Goal: Task Accomplishment & Management: Complete application form

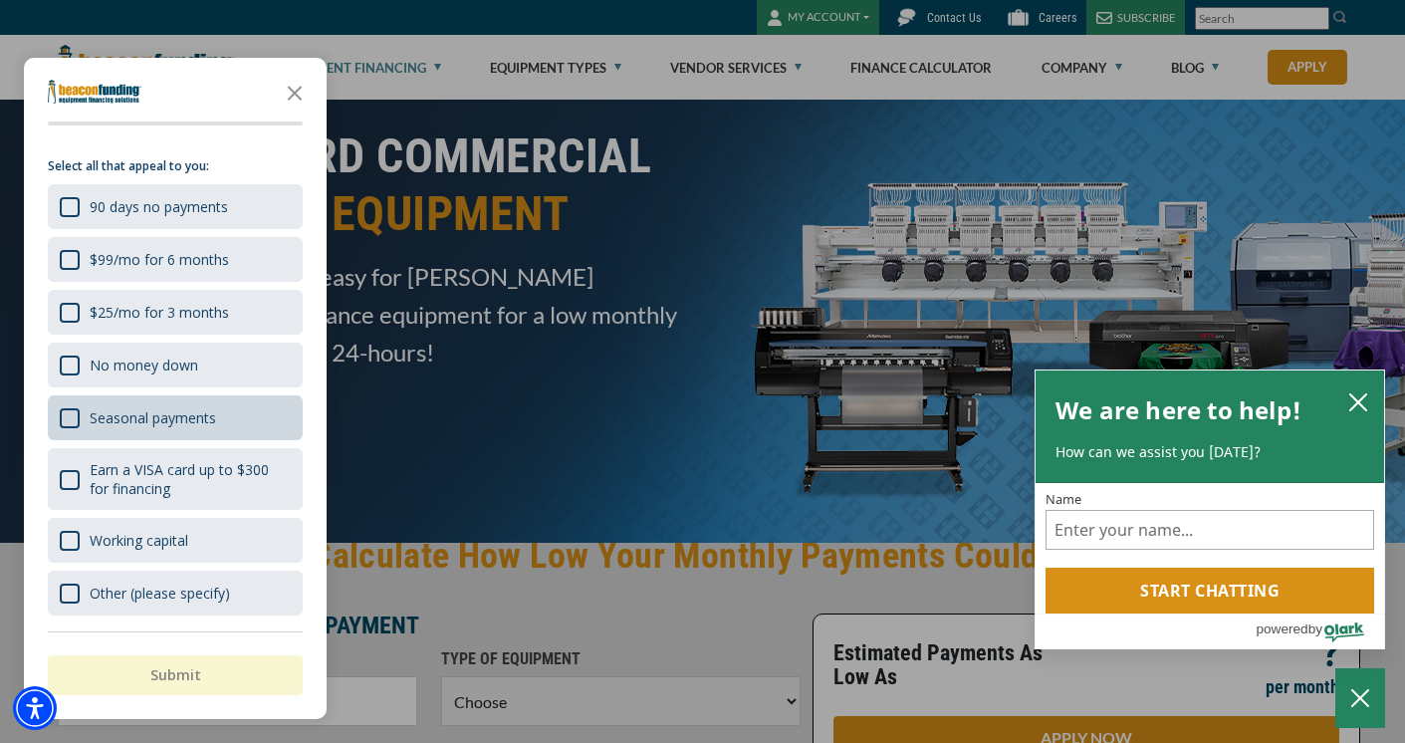
scroll to position [4, 0]
click at [302, 90] on icon "Close the survey" at bounding box center [295, 92] width 40 height 40
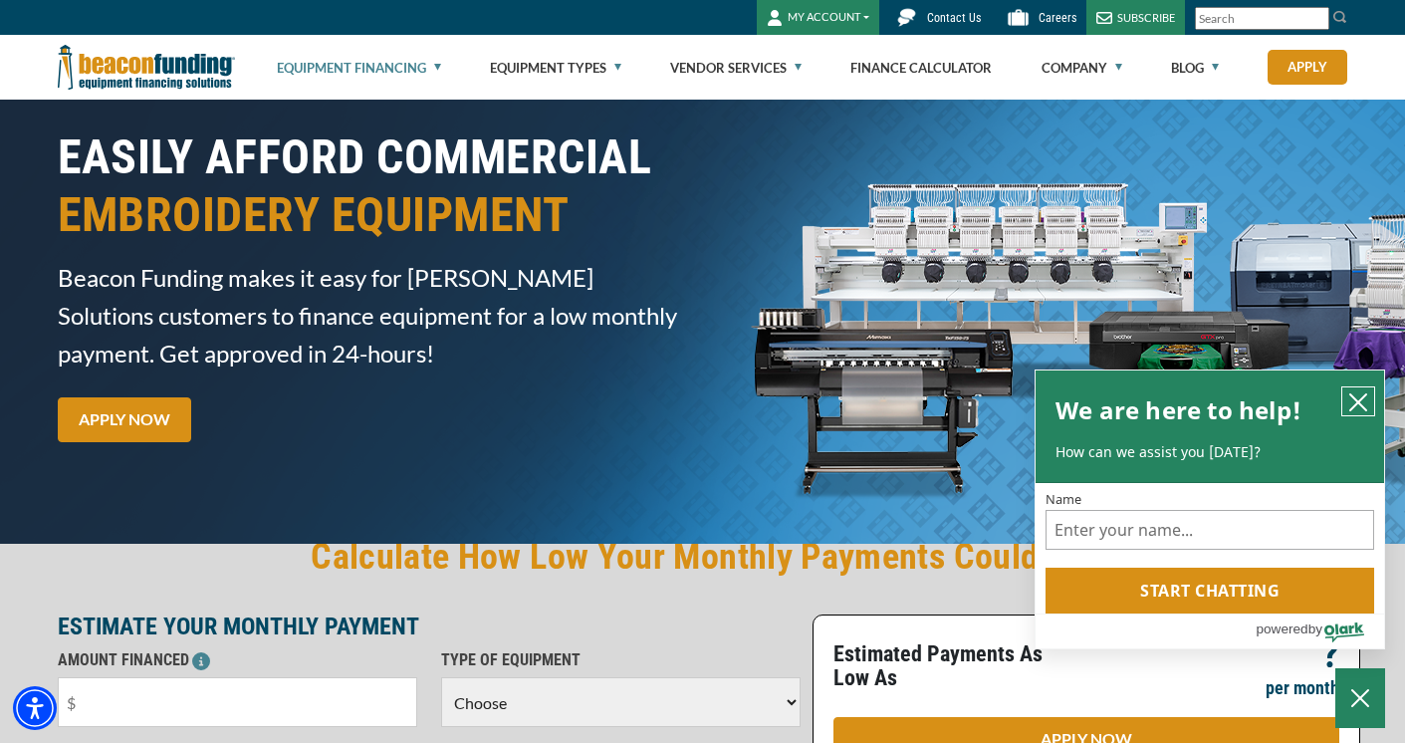
click at [1362, 401] on icon "close chatbox" at bounding box center [1359, 402] width 20 height 20
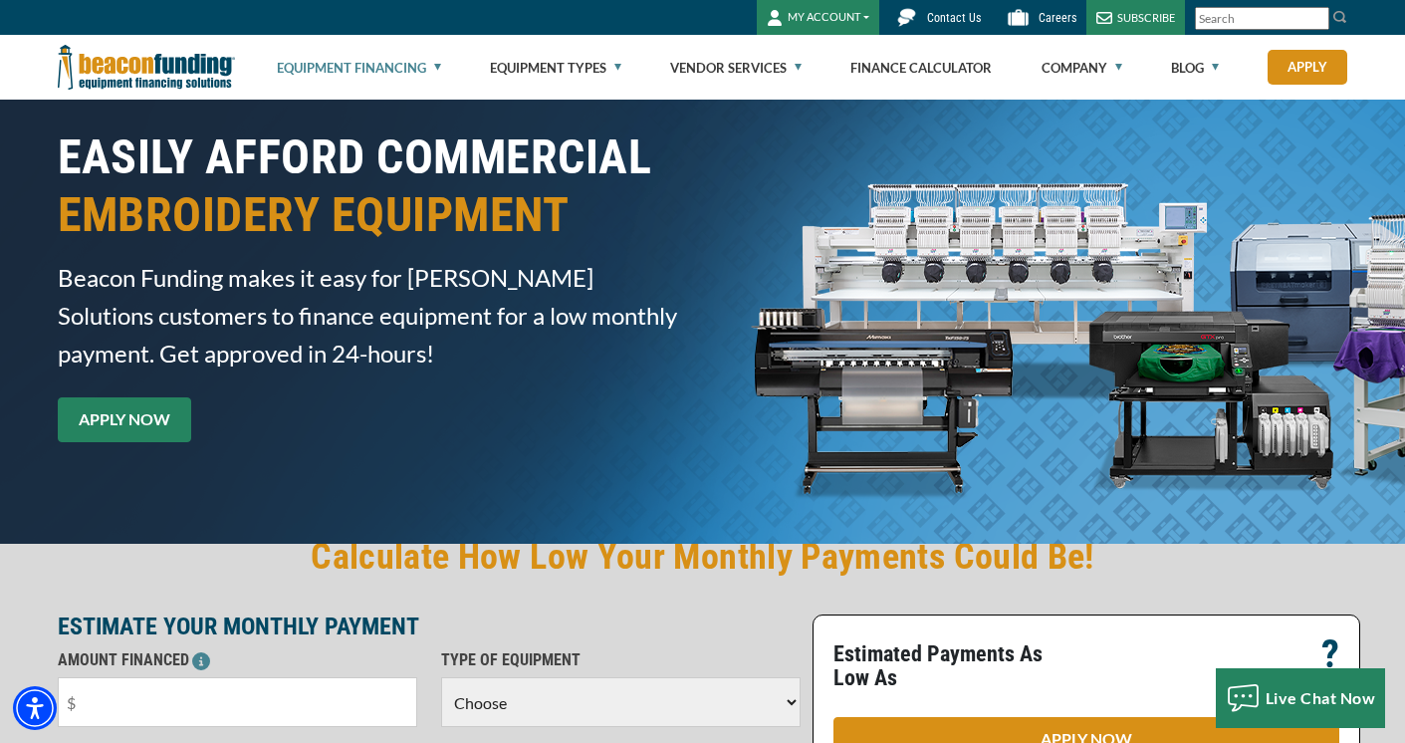
click at [137, 416] on link "APPLY NOW" at bounding box center [124, 419] width 133 height 45
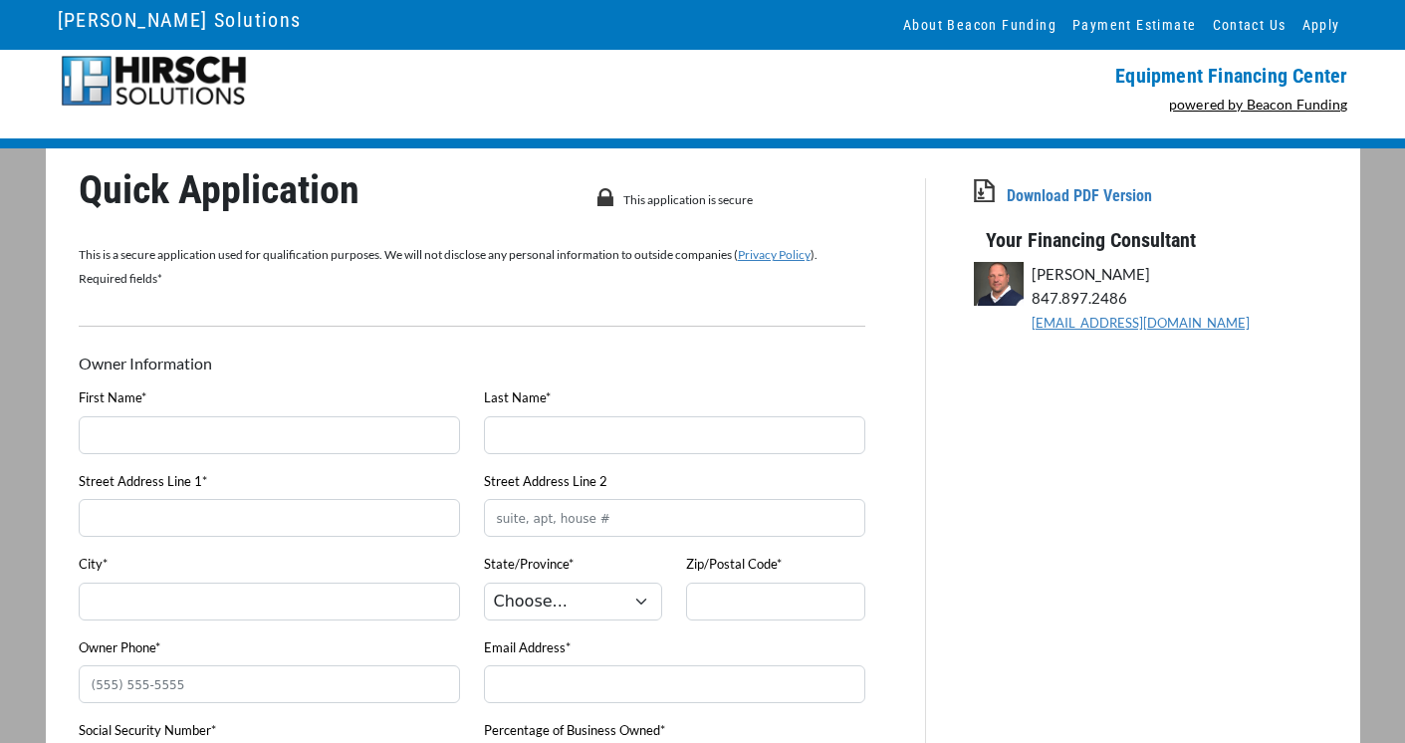
scroll to position [25, 0]
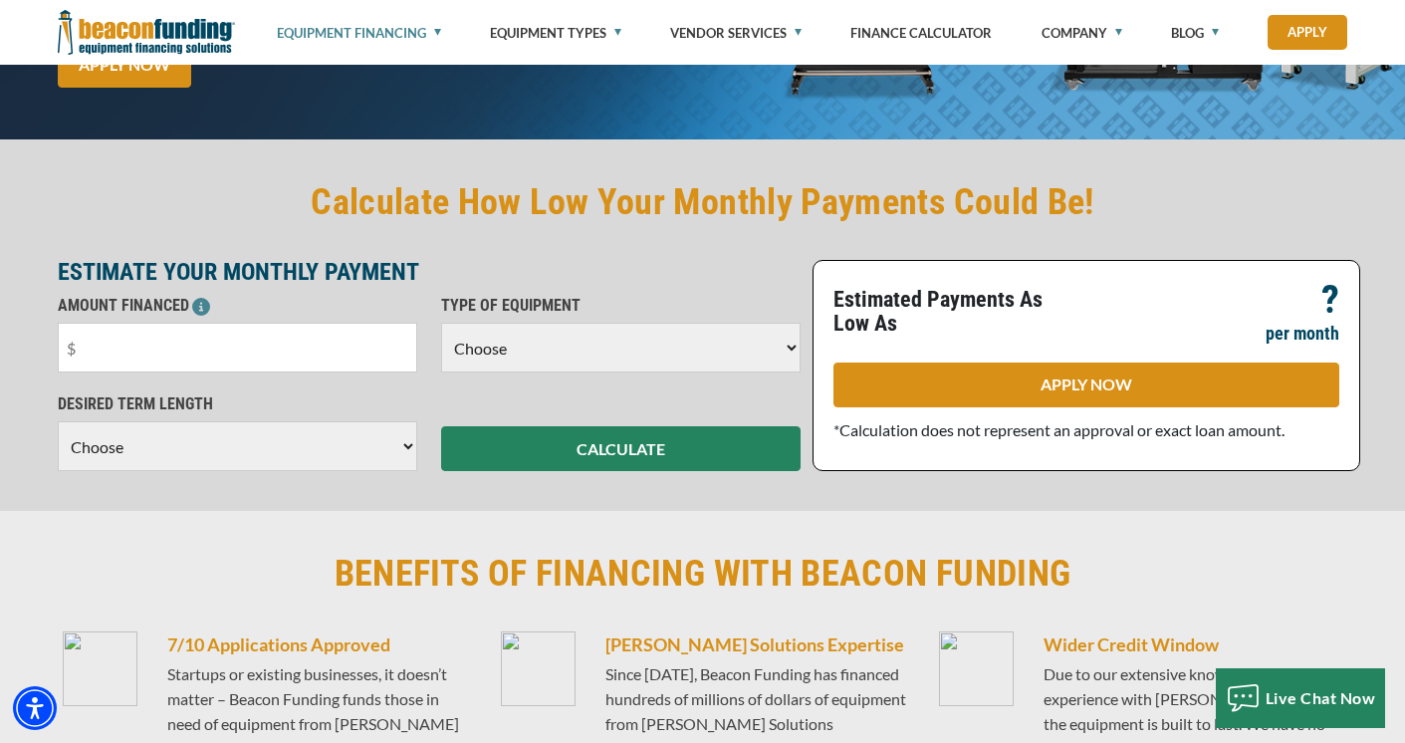
scroll to position [361, 0]
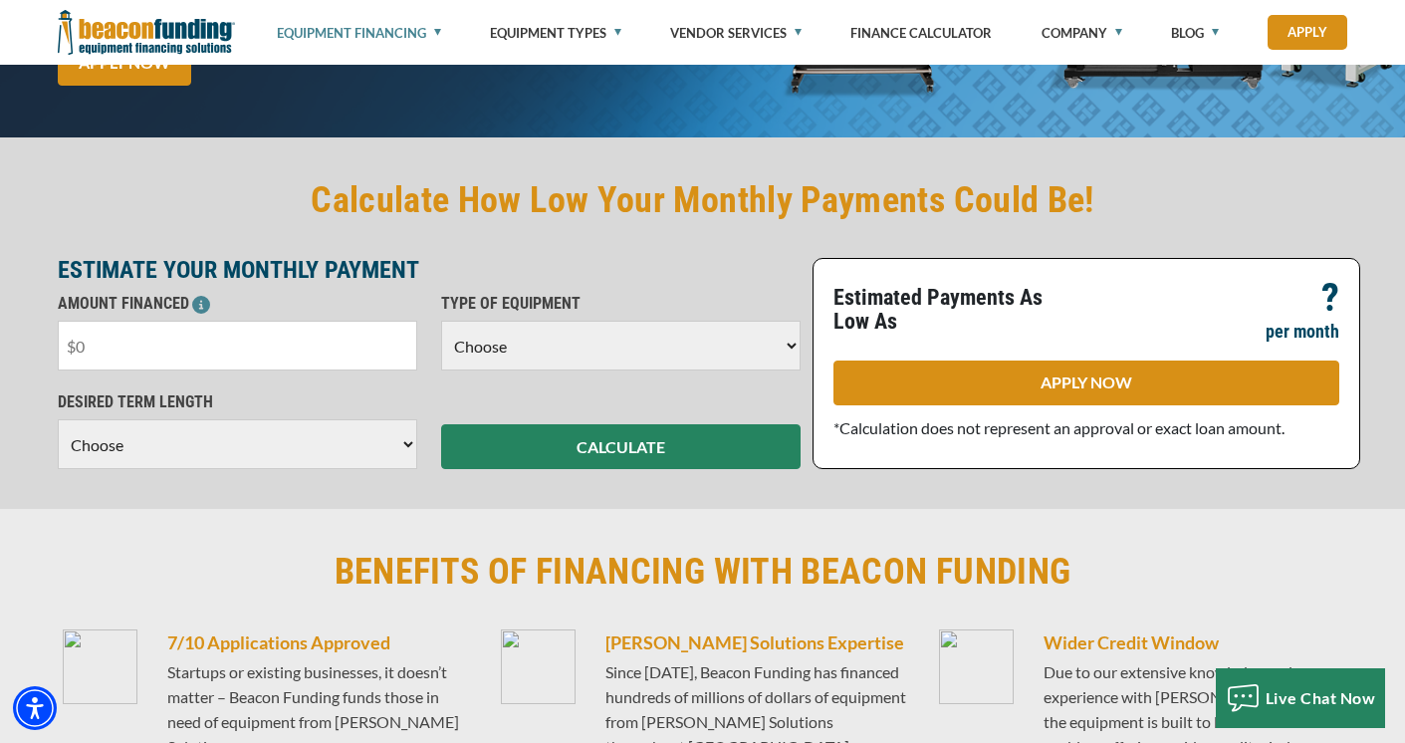
click at [193, 356] on input "text" at bounding box center [238, 346] width 360 height 50
type input "$5"
type input "$15,000"
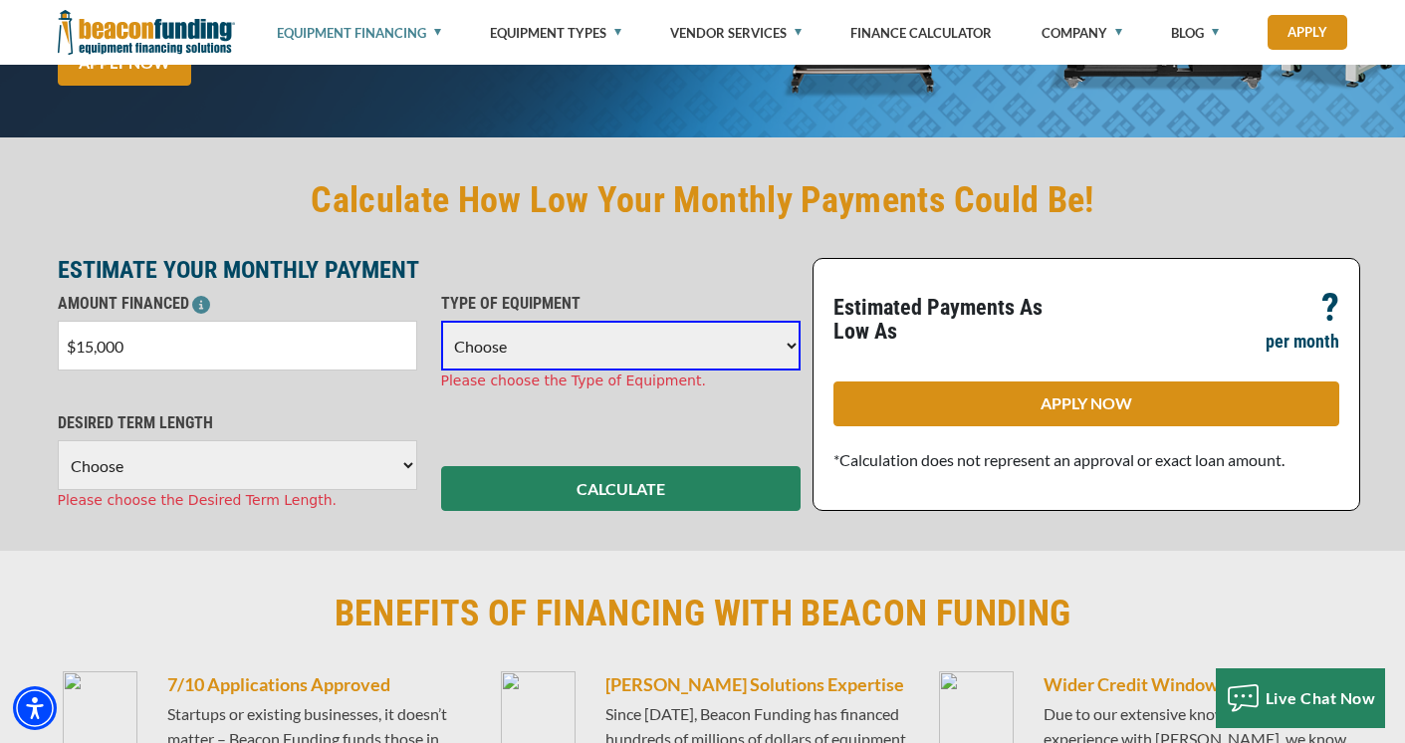
click at [617, 338] on select "Choose Backhoe Boom/Bucket Truck Chipper Commercial Mower Crane DTG/DTF Printin…" at bounding box center [621, 346] width 360 height 50
select select "1"
click at [441, 321] on select "Choose Backhoe Boom/Bucket Truck Chipper Commercial Mower Crane DTG/DTF Printin…" at bounding box center [621, 346] width 360 height 50
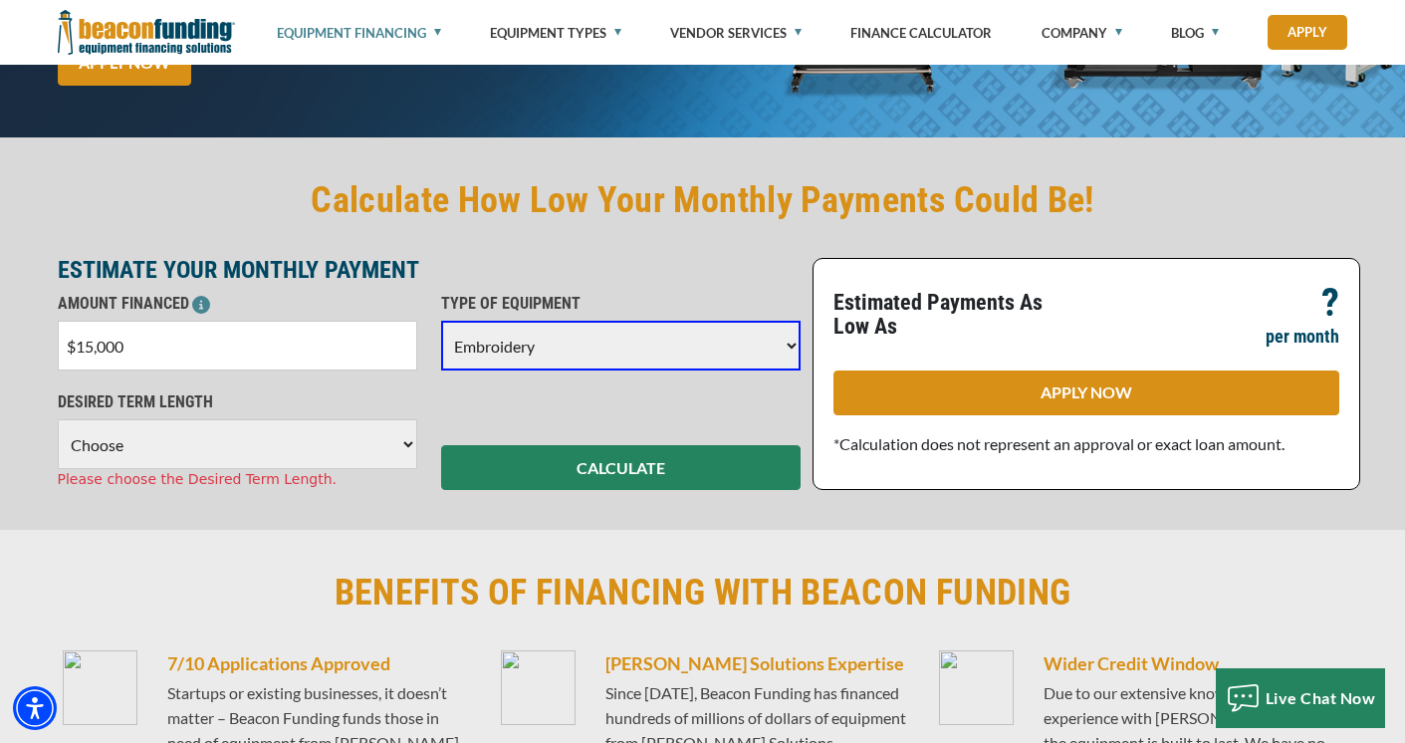
click at [192, 446] on select "Choose 36 Months 48 Months 60 Months" at bounding box center [238, 444] width 360 height 50
click at [58, 419] on select "Choose 36 Months 48 Months 60 Months" at bounding box center [238, 444] width 360 height 50
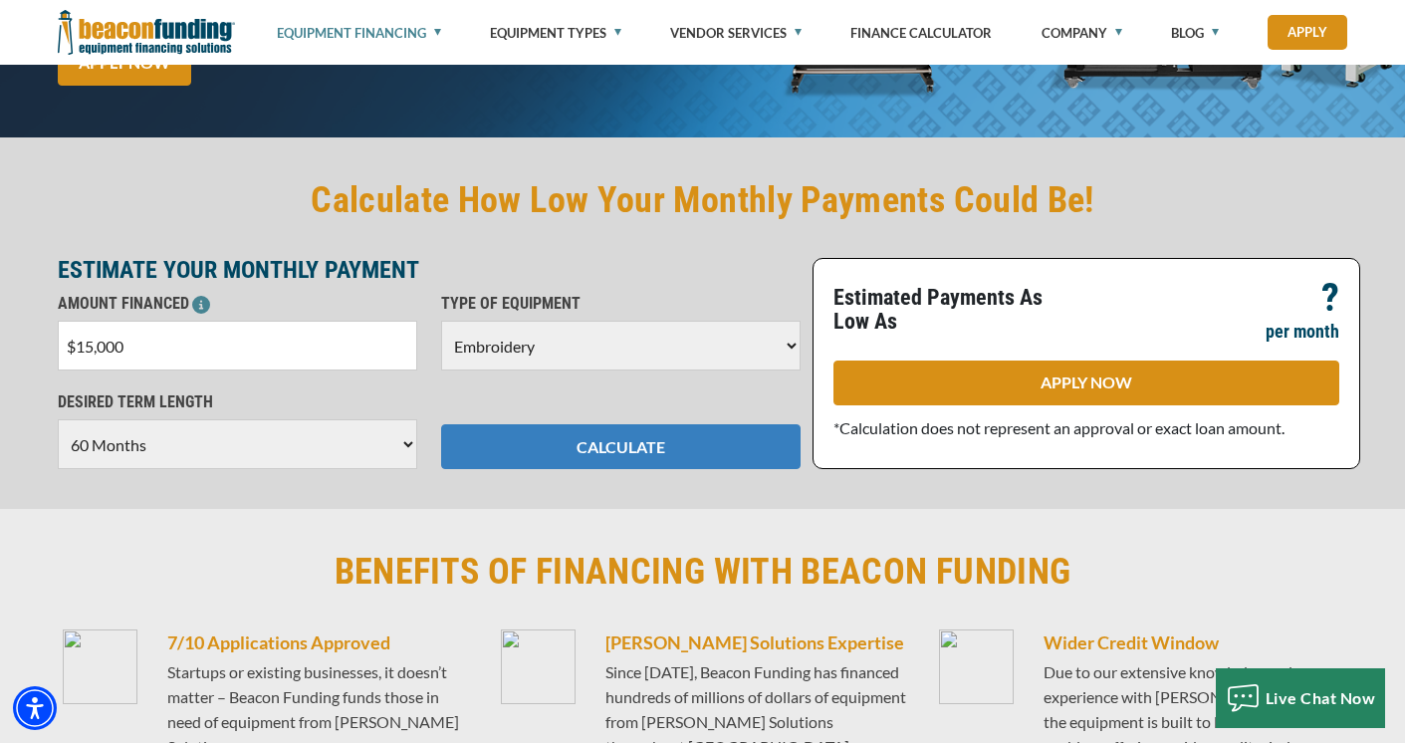
click at [600, 441] on button "CALCULATE" at bounding box center [621, 446] width 360 height 45
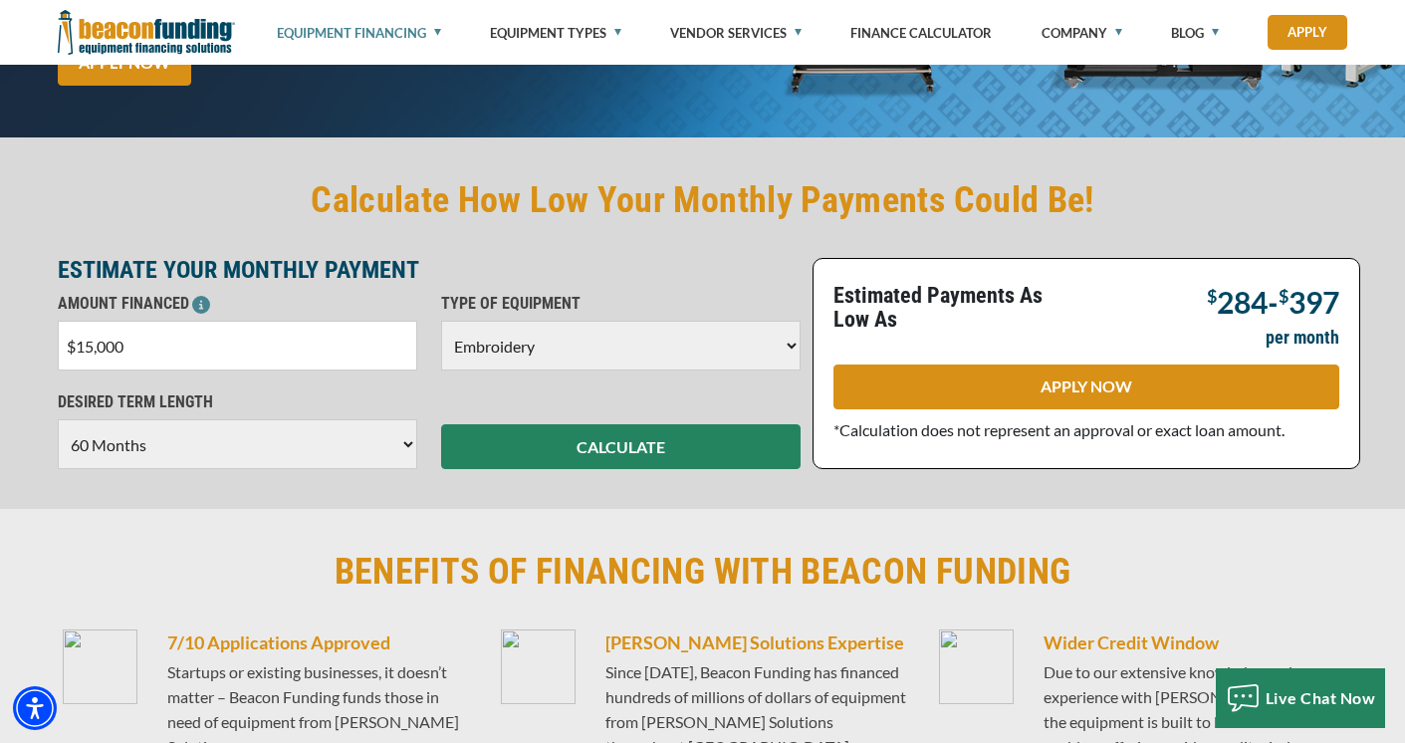
click at [356, 447] on select "Choose 36 Months 48 Months 60 Months" at bounding box center [238, 444] width 360 height 50
click at [58, 419] on select "Choose 36 Months 48 Months 60 Months" at bounding box center [238, 444] width 360 height 50
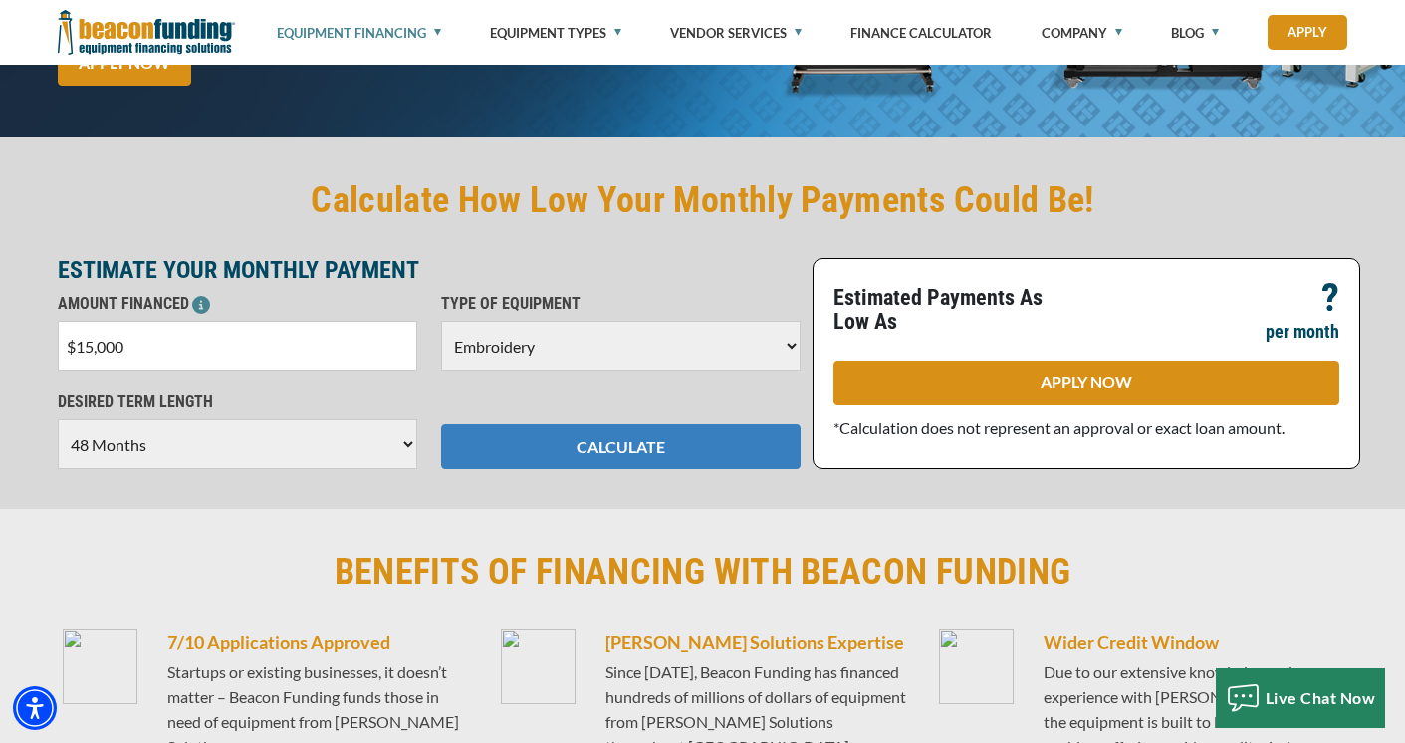
click at [749, 452] on button "CALCULATE" at bounding box center [621, 446] width 360 height 45
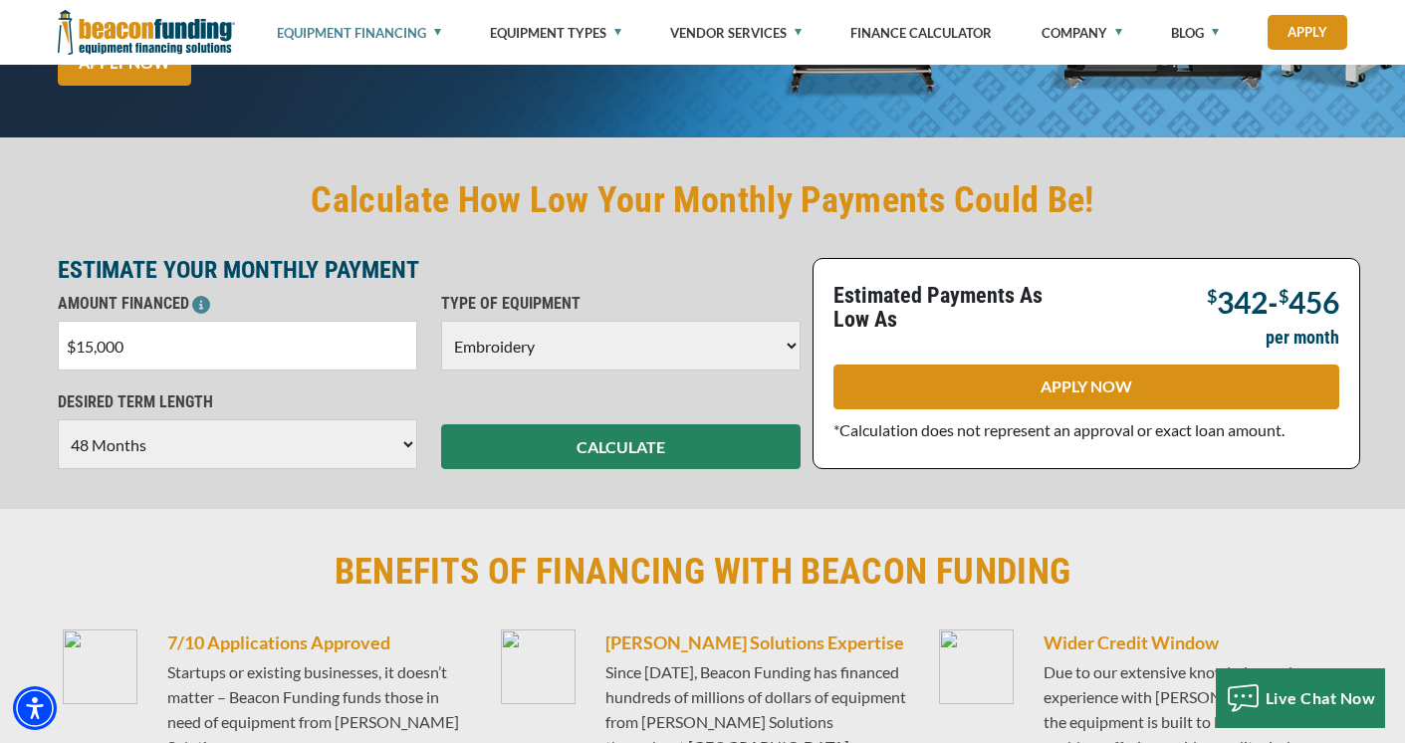
click at [263, 444] on select "Choose 36 Months 48 Months 60 Months" at bounding box center [238, 444] width 360 height 50
click at [58, 419] on select "Choose 36 Months 48 Months 60 Months" at bounding box center [238, 444] width 360 height 50
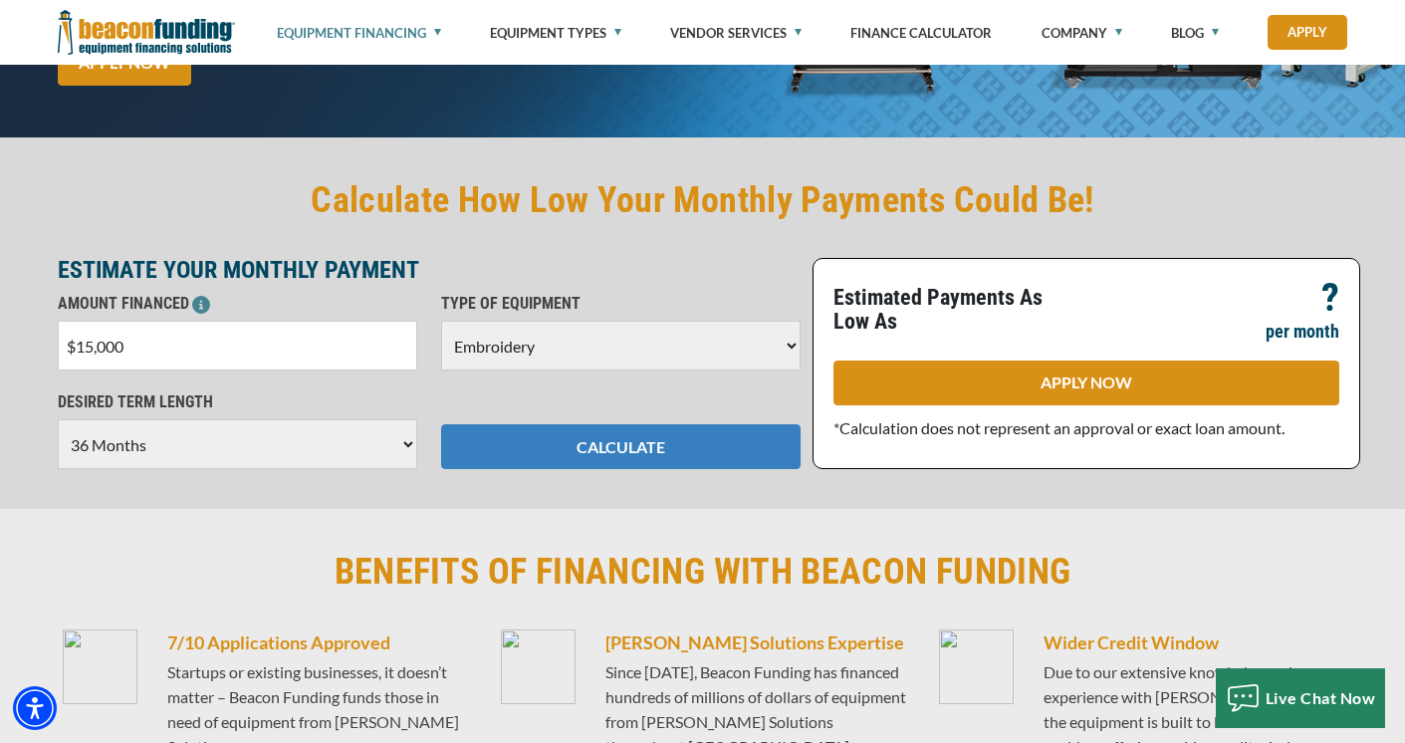
click at [619, 452] on button "CALCULATE" at bounding box center [621, 446] width 360 height 45
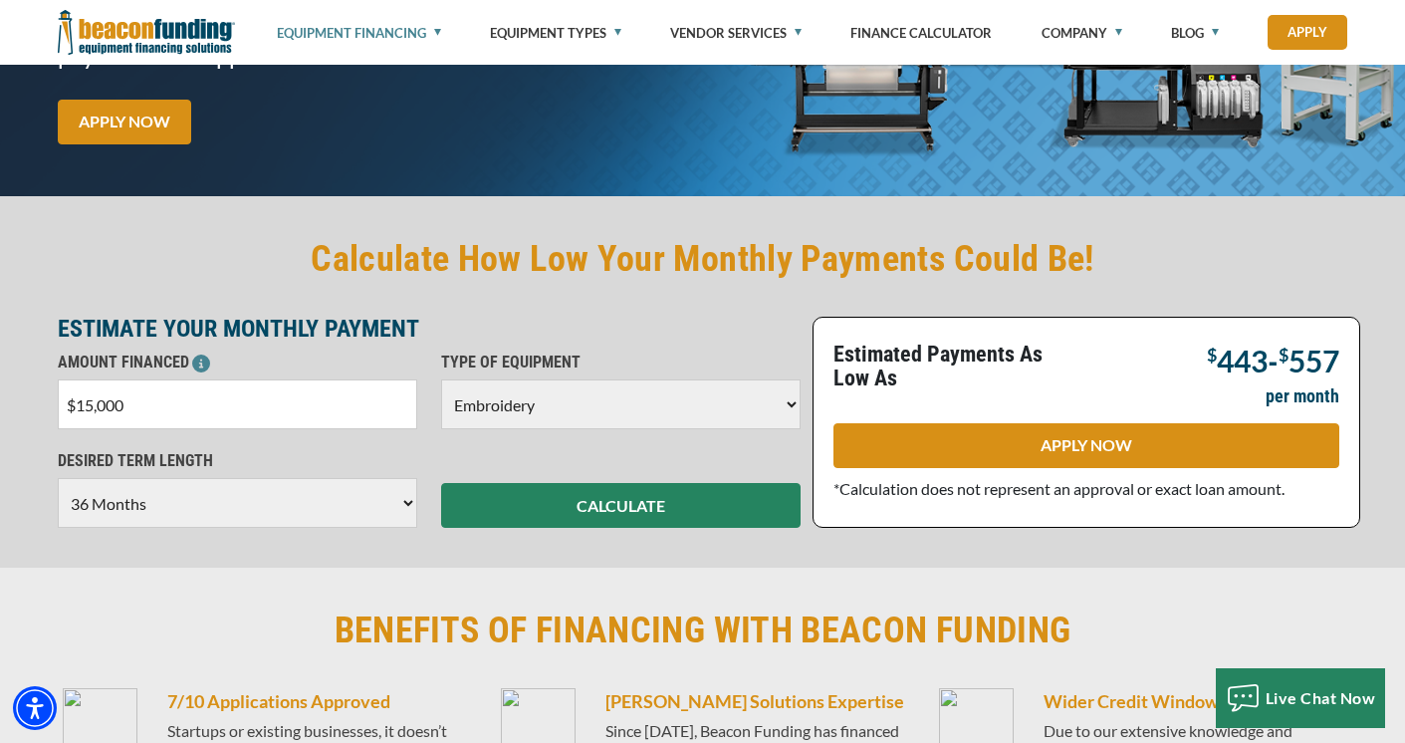
scroll to position [301, 0]
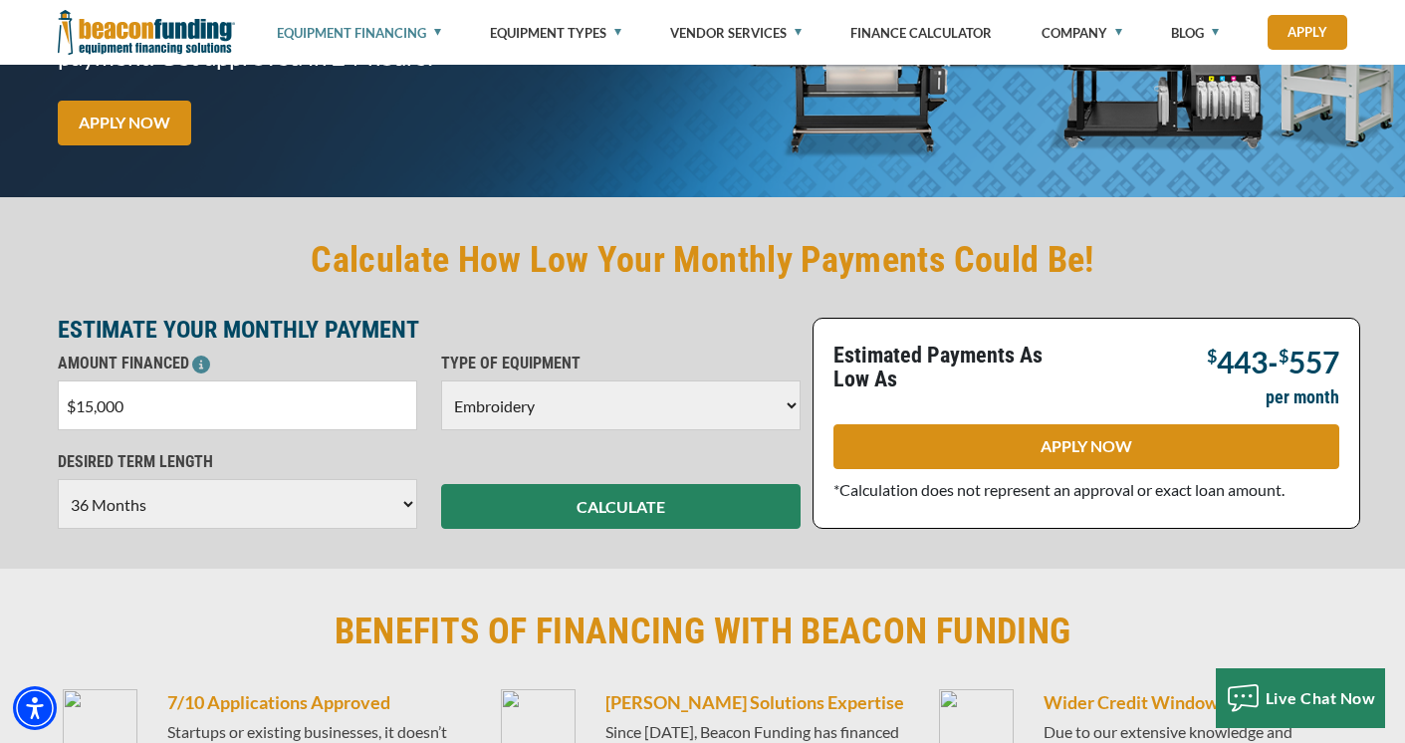
click at [335, 493] on select "Choose 36 Months 48 Months 60 Months" at bounding box center [238, 504] width 360 height 50
click at [58, 479] on select "Choose 36 Months 48 Months 60 Months" at bounding box center [238, 504] width 360 height 50
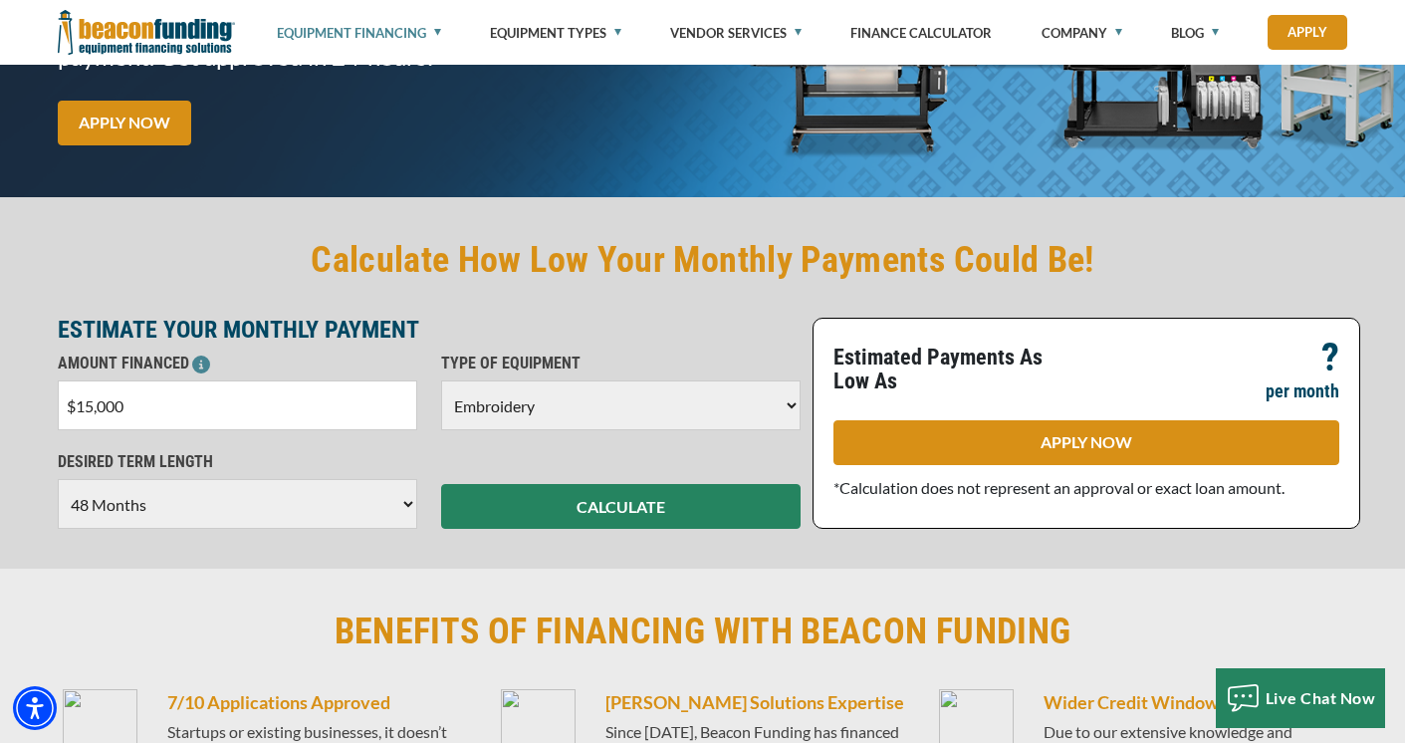
click at [323, 518] on select "Choose 36 Months 48 Months 60 Months" at bounding box center [238, 504] width 360 height 50
select select "60"
click at [58, 479] on select "Choose 36 Months 48 Months 60 Months" at bounding box center [238, 504] width 360 height 50
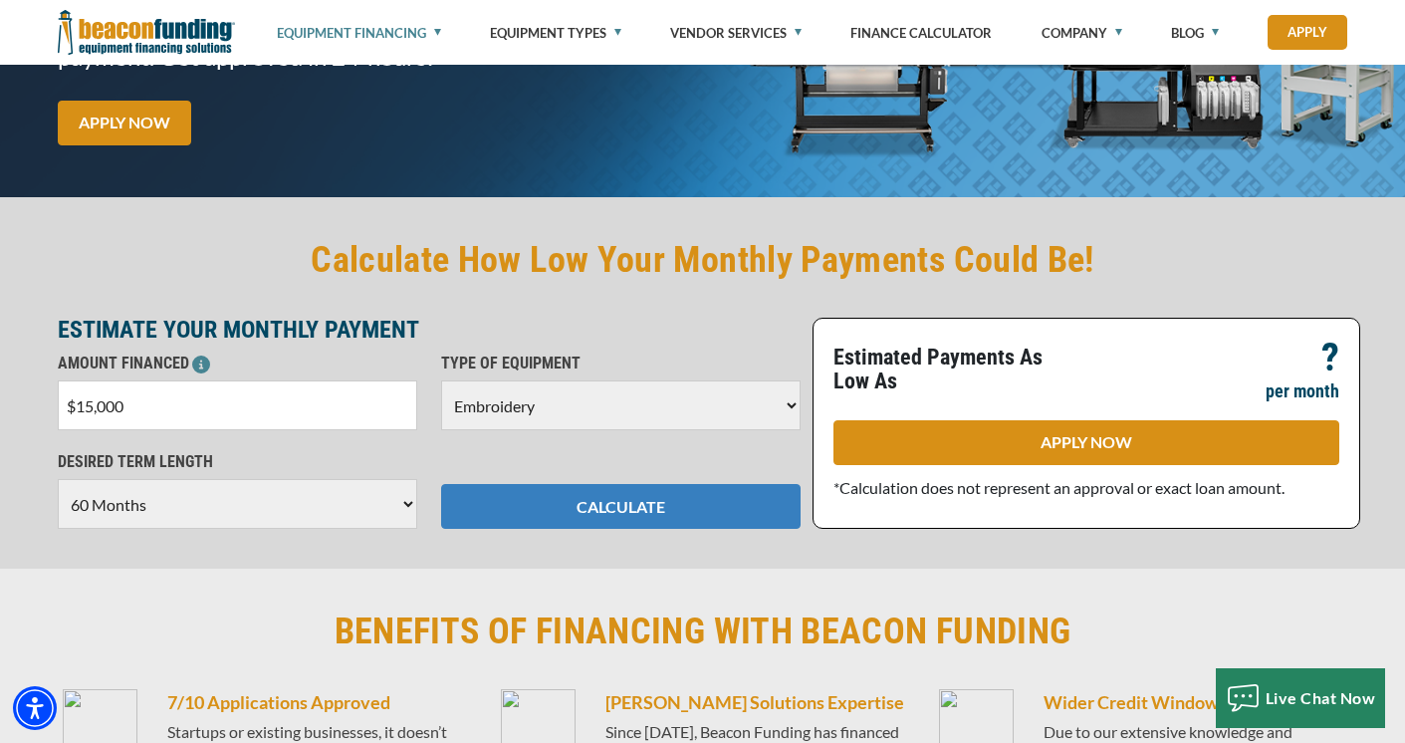
click at [527, 505] on button "CALCULATE" at bounding box center [621, 506] width 360 height 45
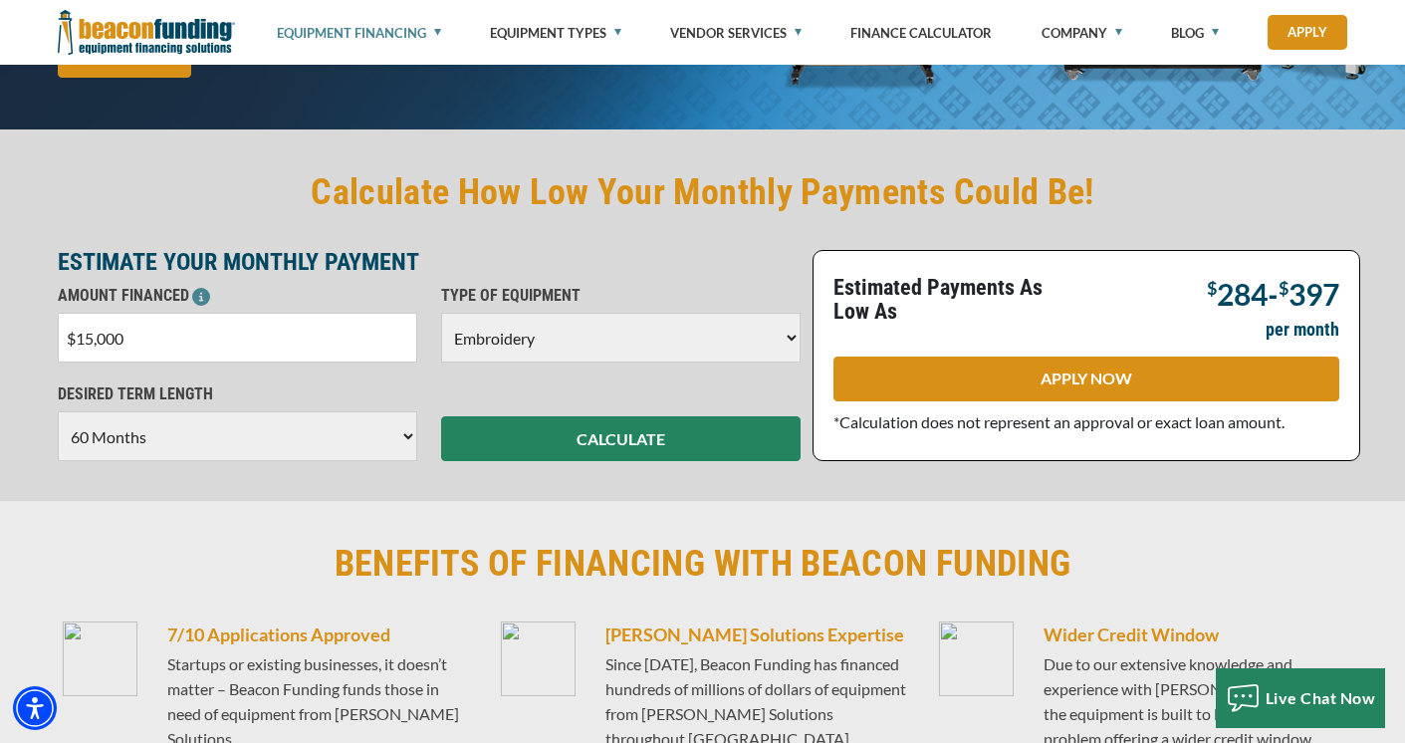
scroll to position [362, 0]
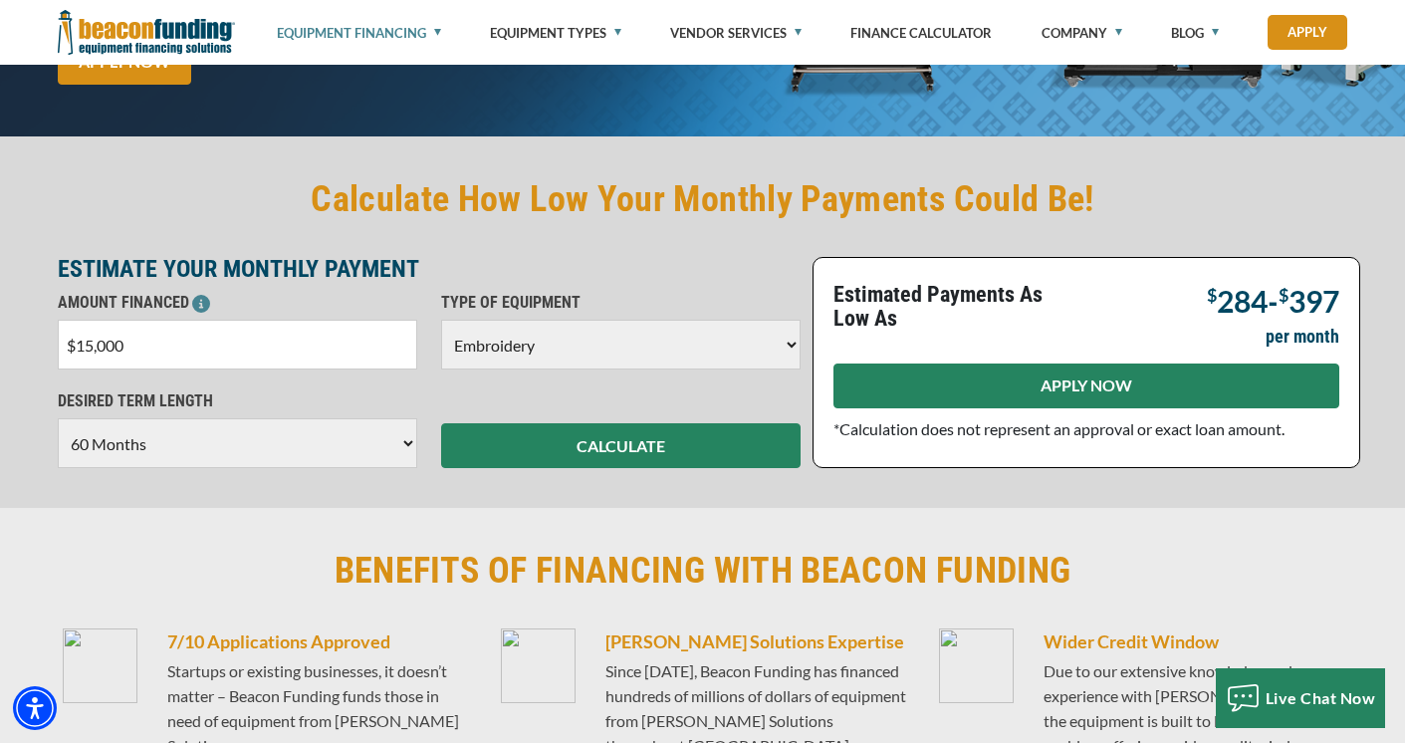
click at [1046, 379] on link "APPLY NOW" at bounding box center [1087, 386] width 506 height 45
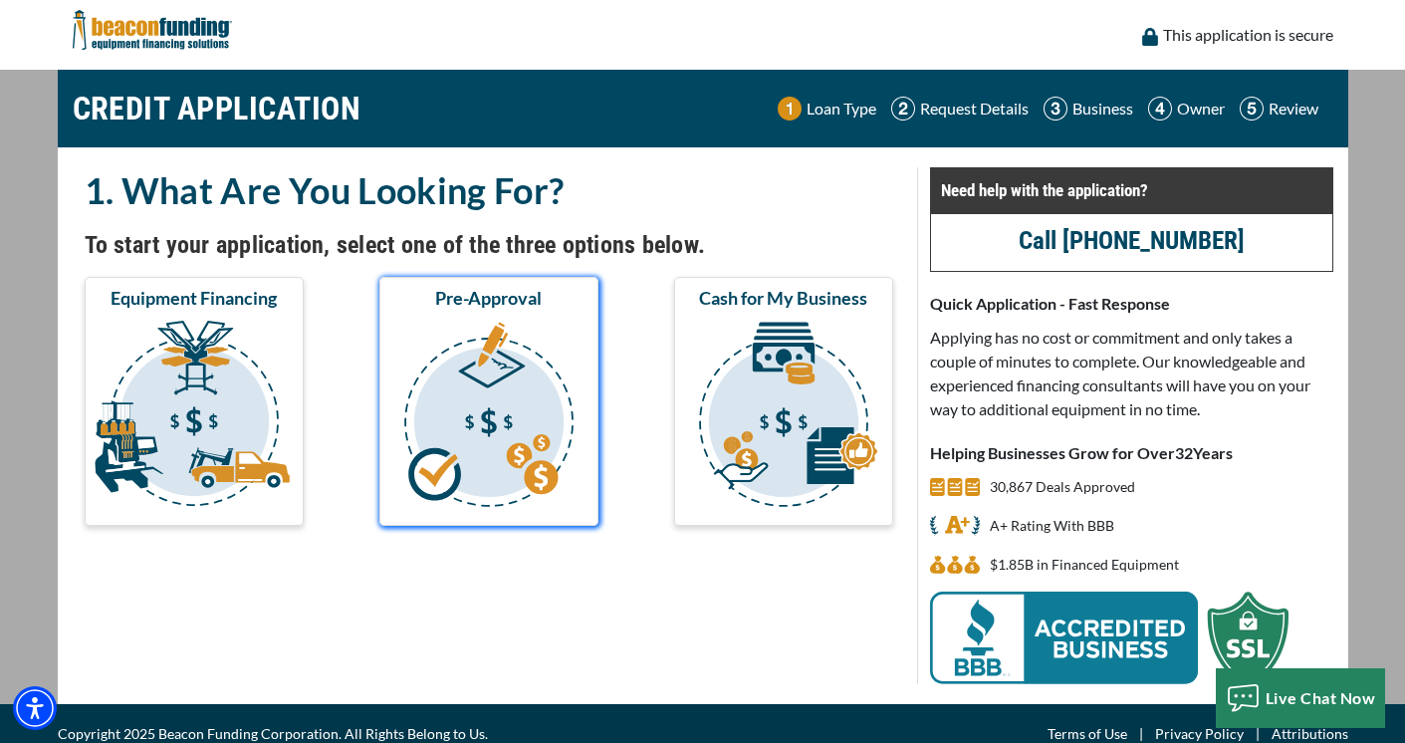
click at [509, 403] on img "submit" at bounding box center [488, 417] width 211 height 199
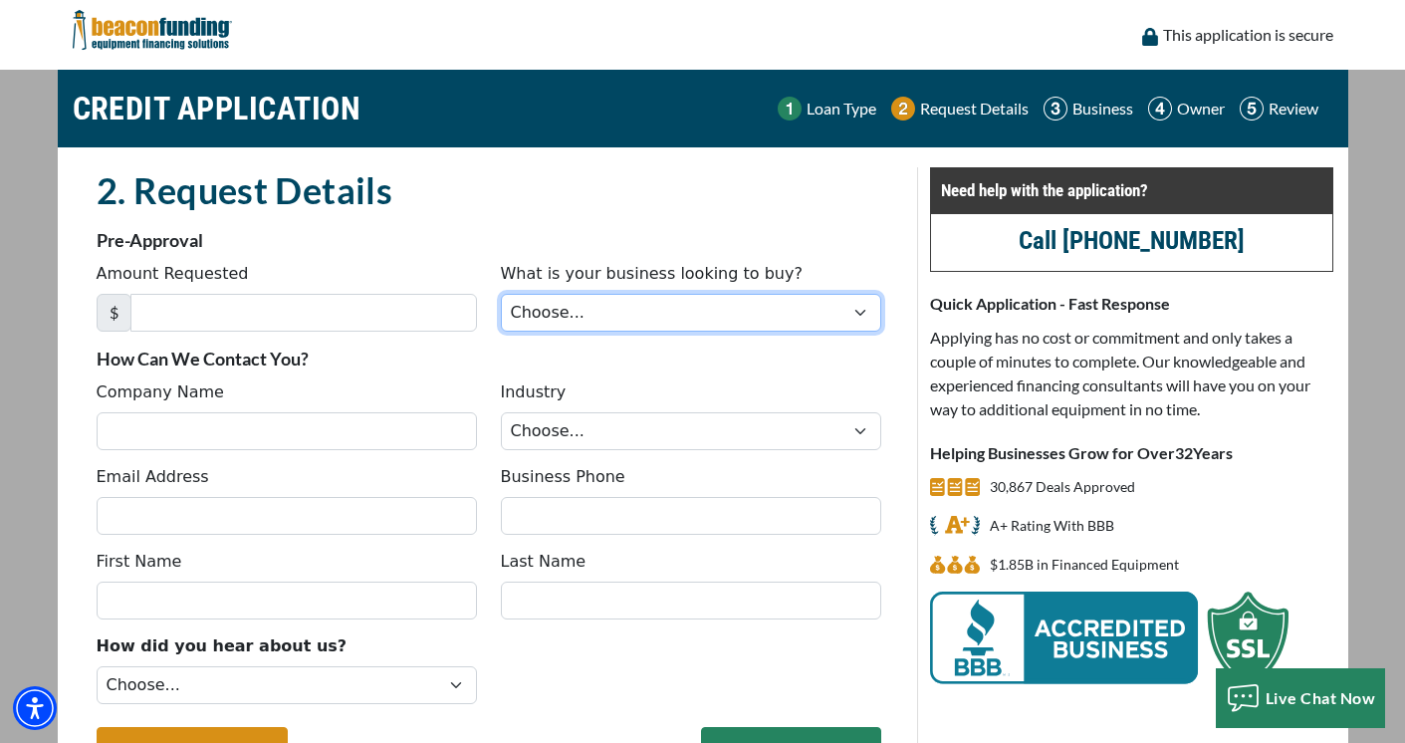
click at [626, 296] on select "Choose... Backhoe Boom/Bucket Truck Chipper Commercial Mower Crane DTG/DTF Prin…" at bounding box center [691, 313] width 381 height 38
select select "1"
click at [501, 294] on select "Choose... Backhoe Boom/Bucket Truck Chipper Commercial Mower Crane DTG/DTF Prin…" at bounding box center [691, 313] width 381 height 38
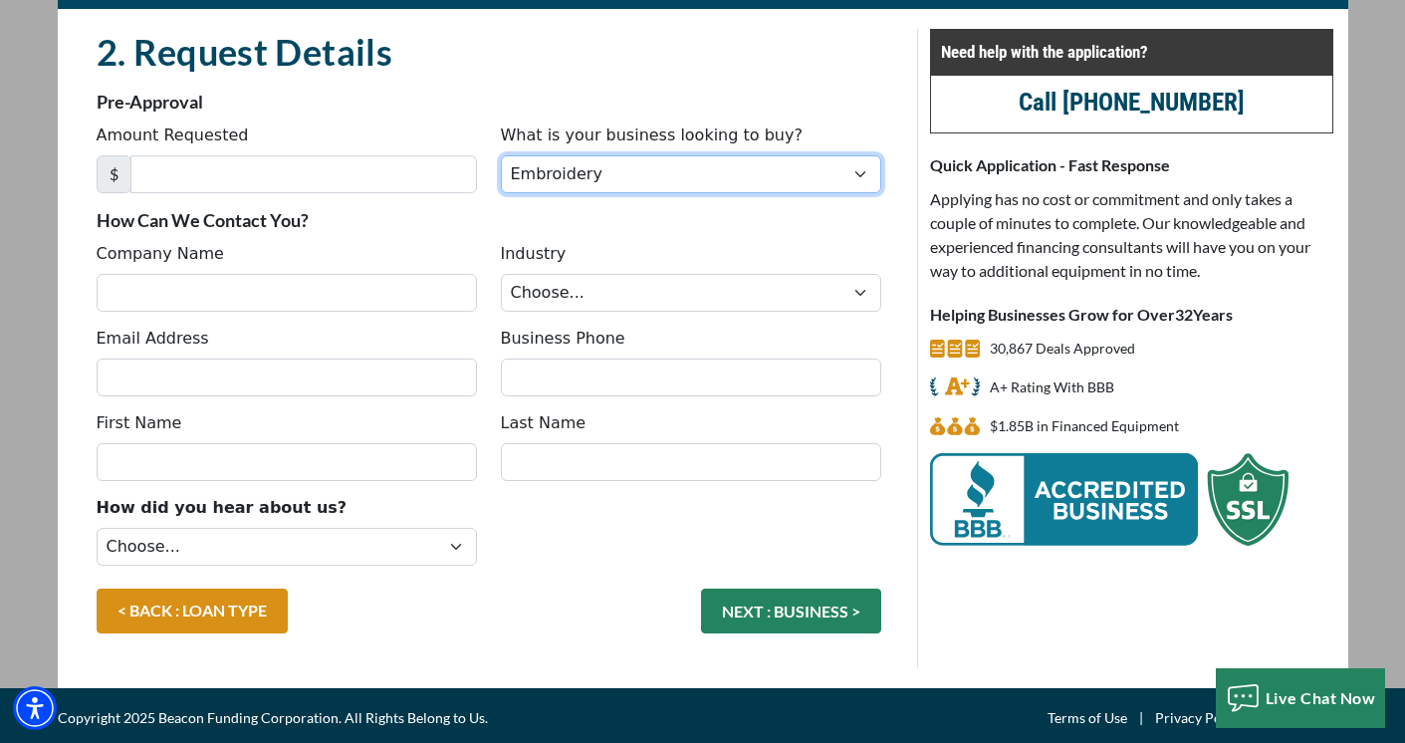
scroll to position [143, 0]
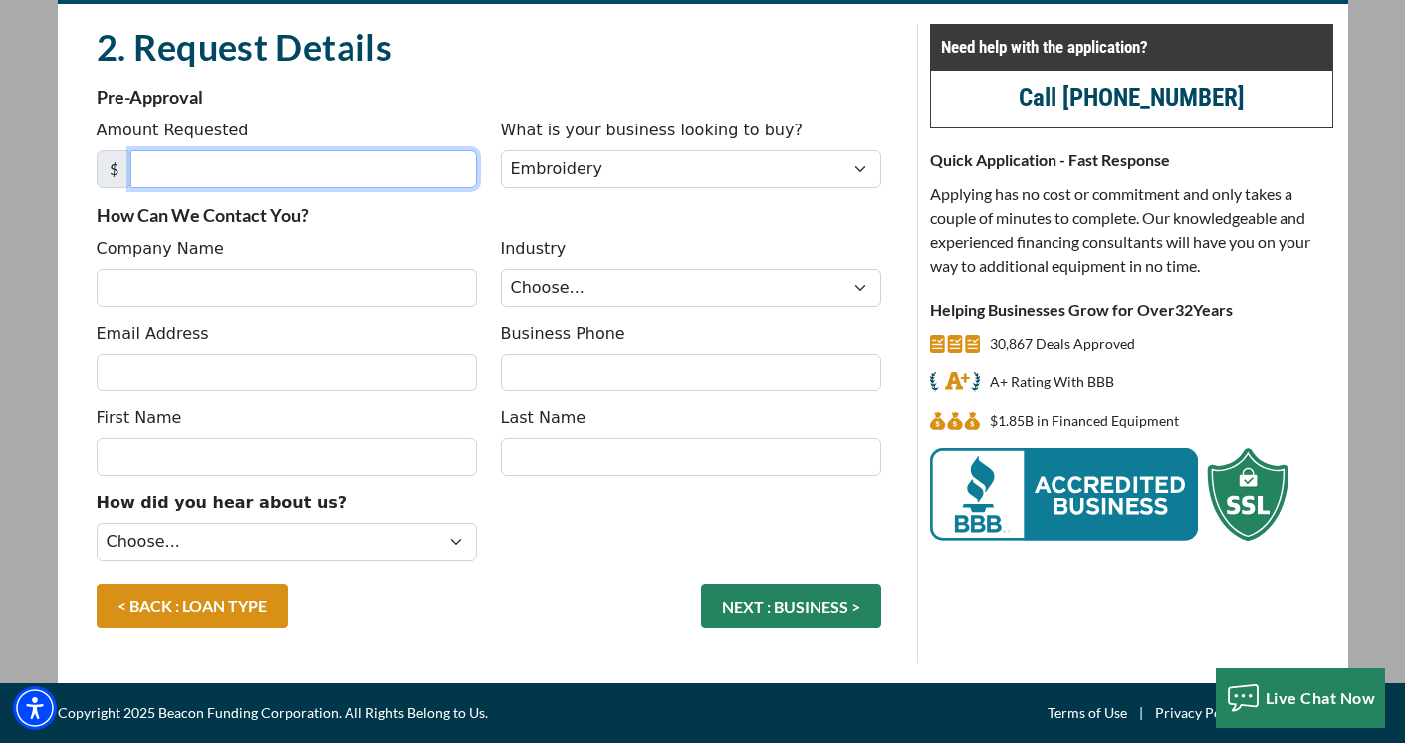
click at [260, 162] on input "Amount Requested" at bounding box center [303, 169] width 347 height 38
type input "15,000"
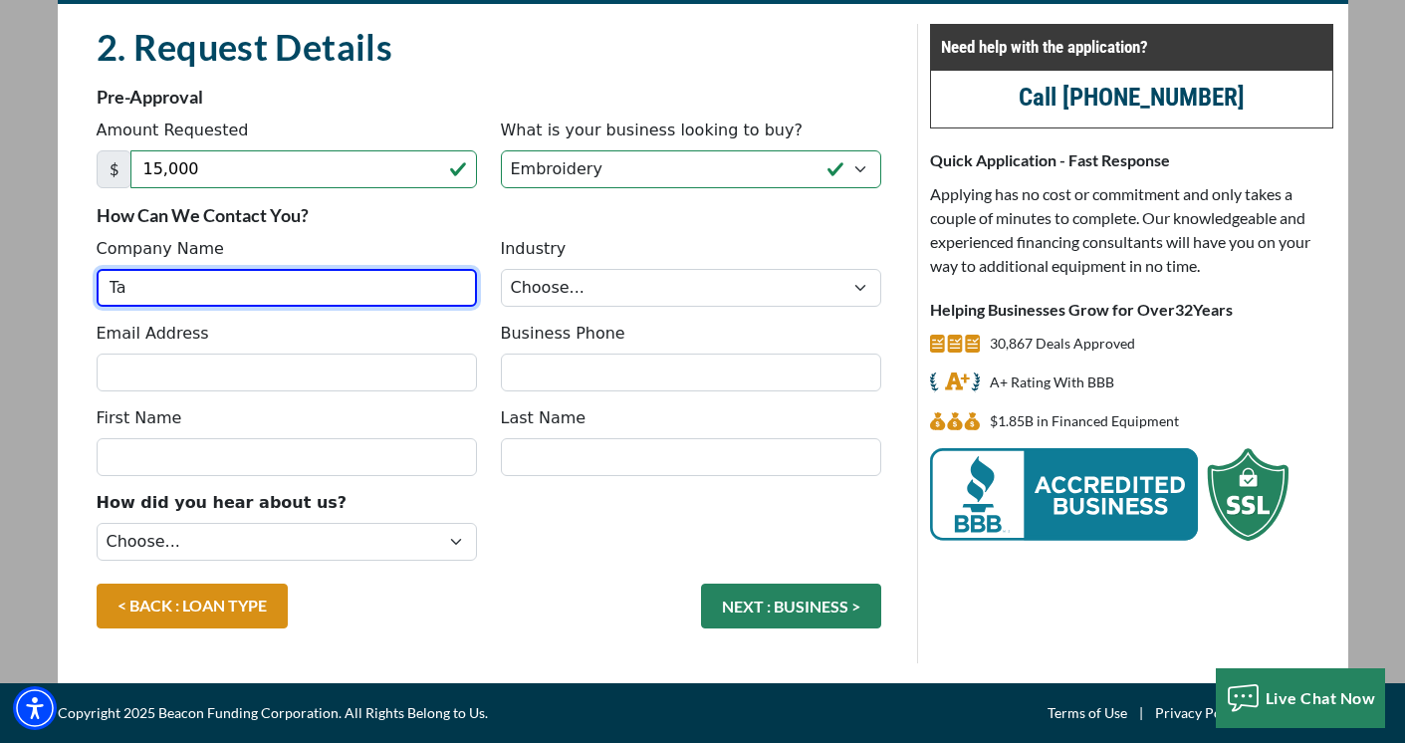
type input "[PERSON_NAME] Made Quilt Co."
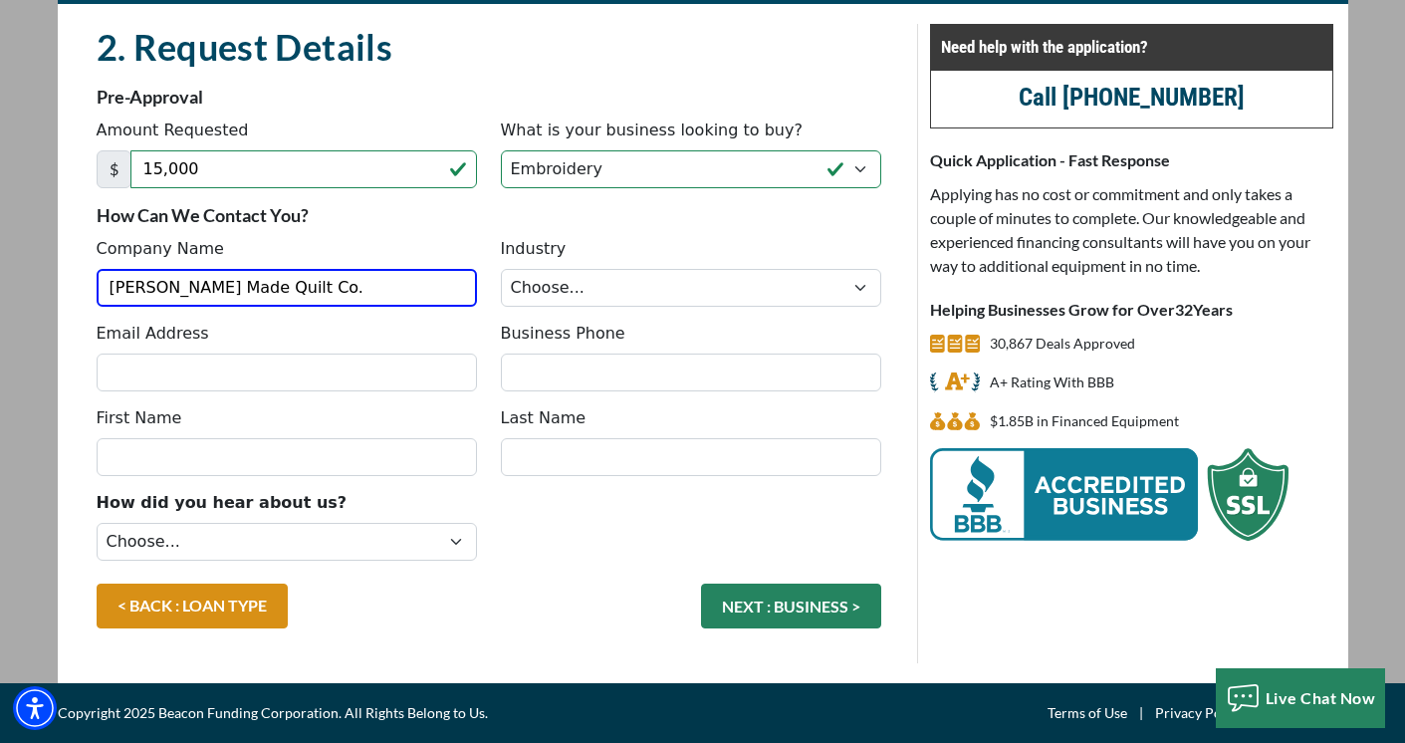
type input "taylormadequiltco@gmail.com"
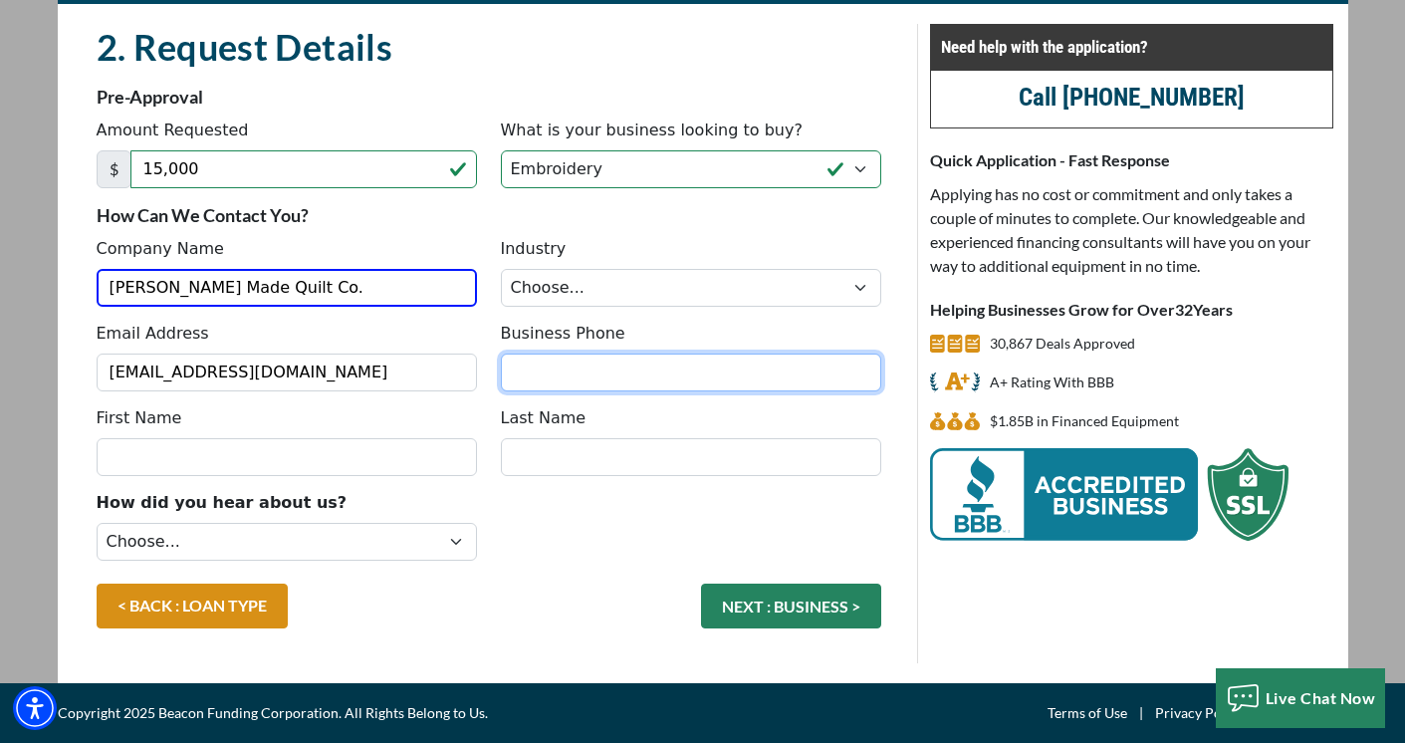
type input "8284827797"
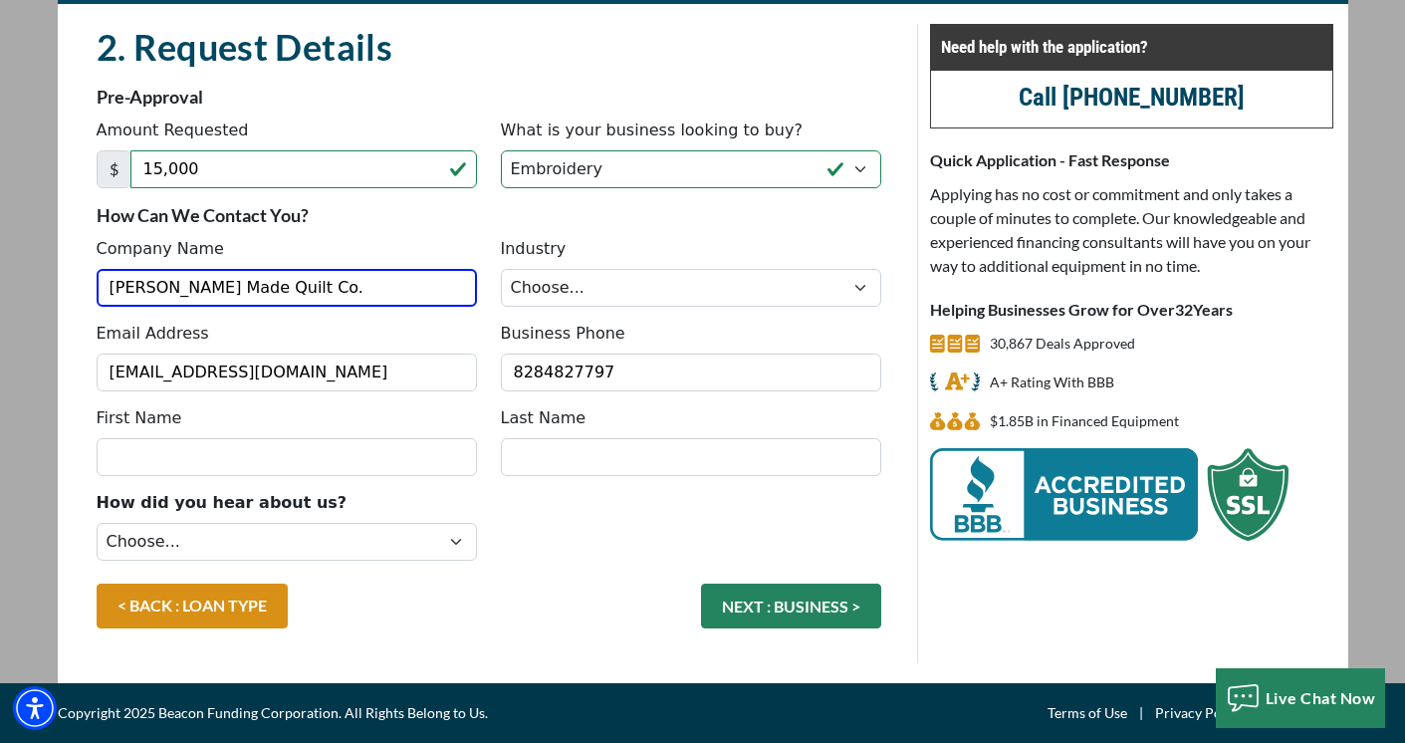
type input "Taylor"
type input "Plumblee"
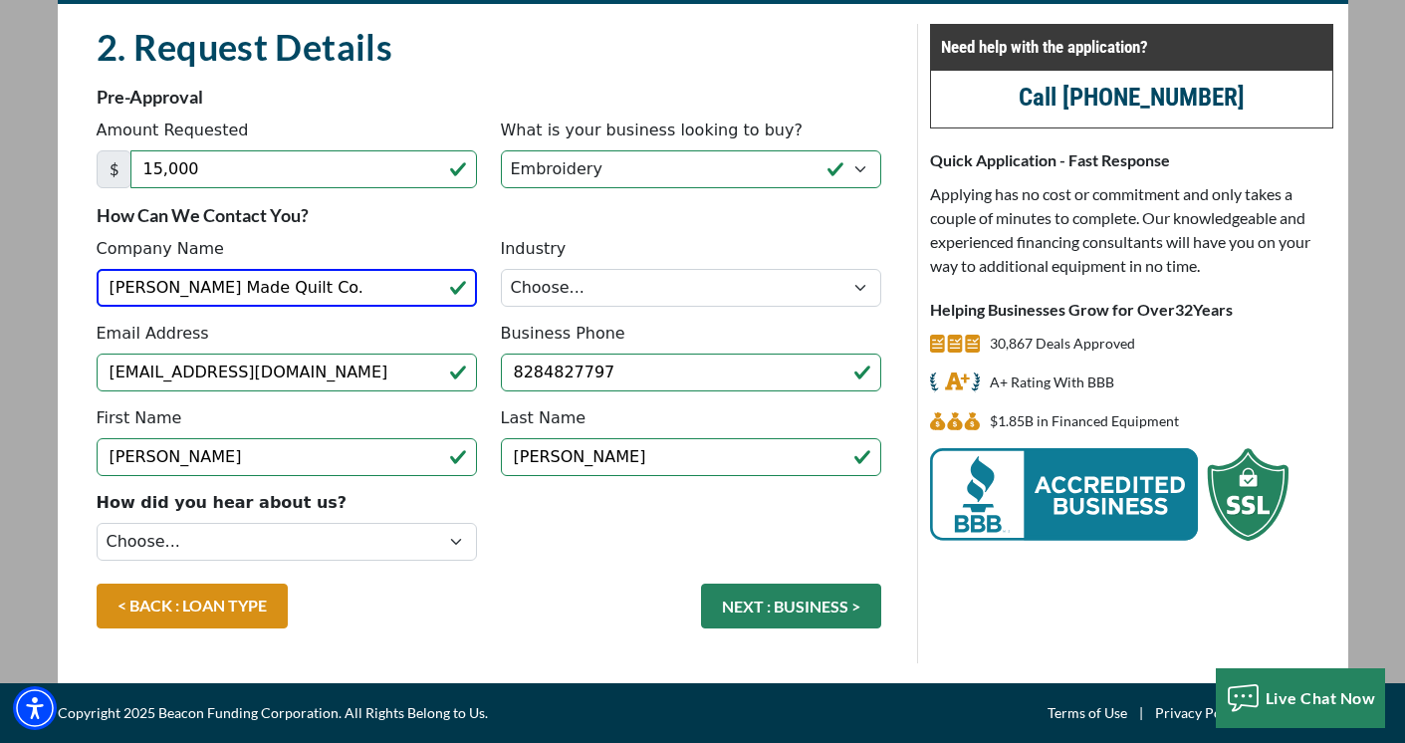
type input "[PHONE_NUMBER]"
click at [539, 292] on select "Choose... Towing Landscape/Hardscape Decorated Apparel Septic Light Constructio…" at bounding box center [691, 288] width 381 height 38
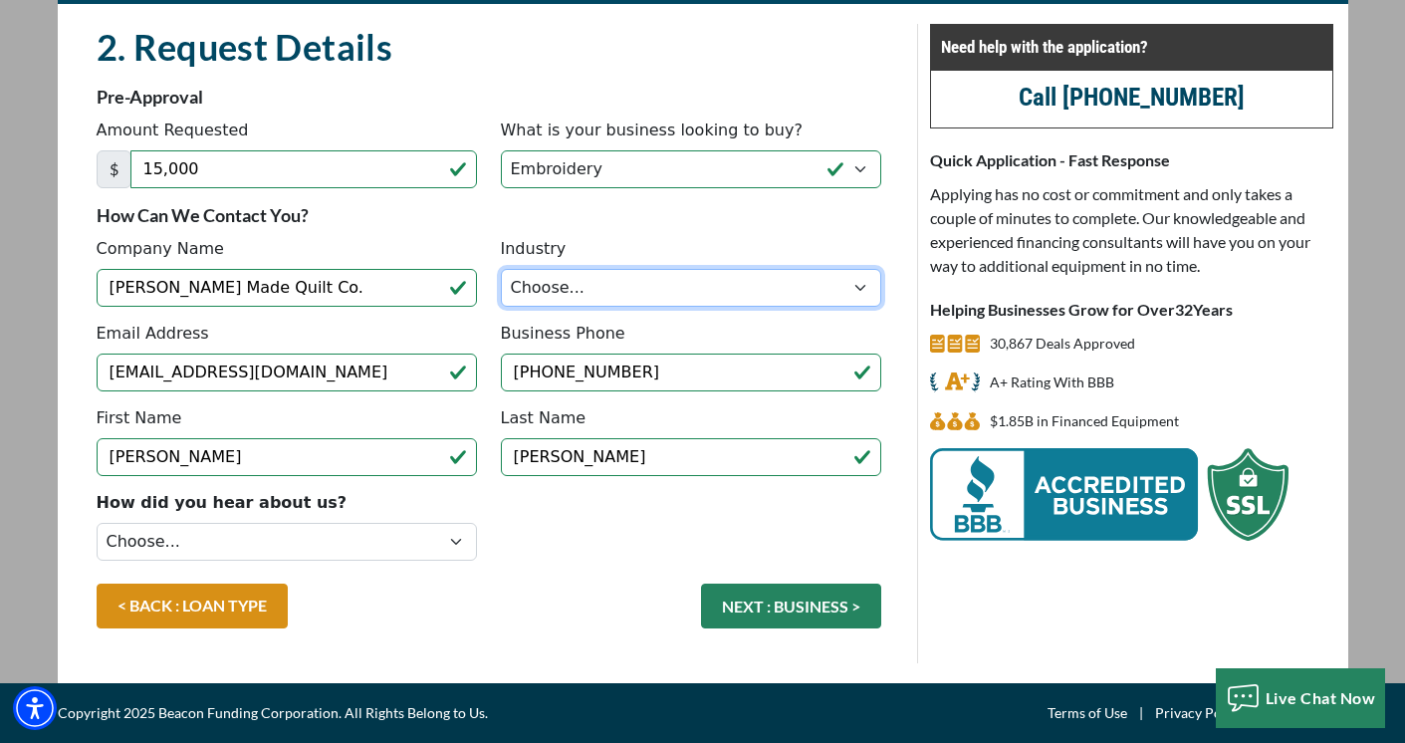
select select "3"
click at [501, 269] on select "Choose... Towing Landscape/Hardscape Decorated Apparel Septic Light Constructio…" at bounding box center [691, 288] width 381 height 38
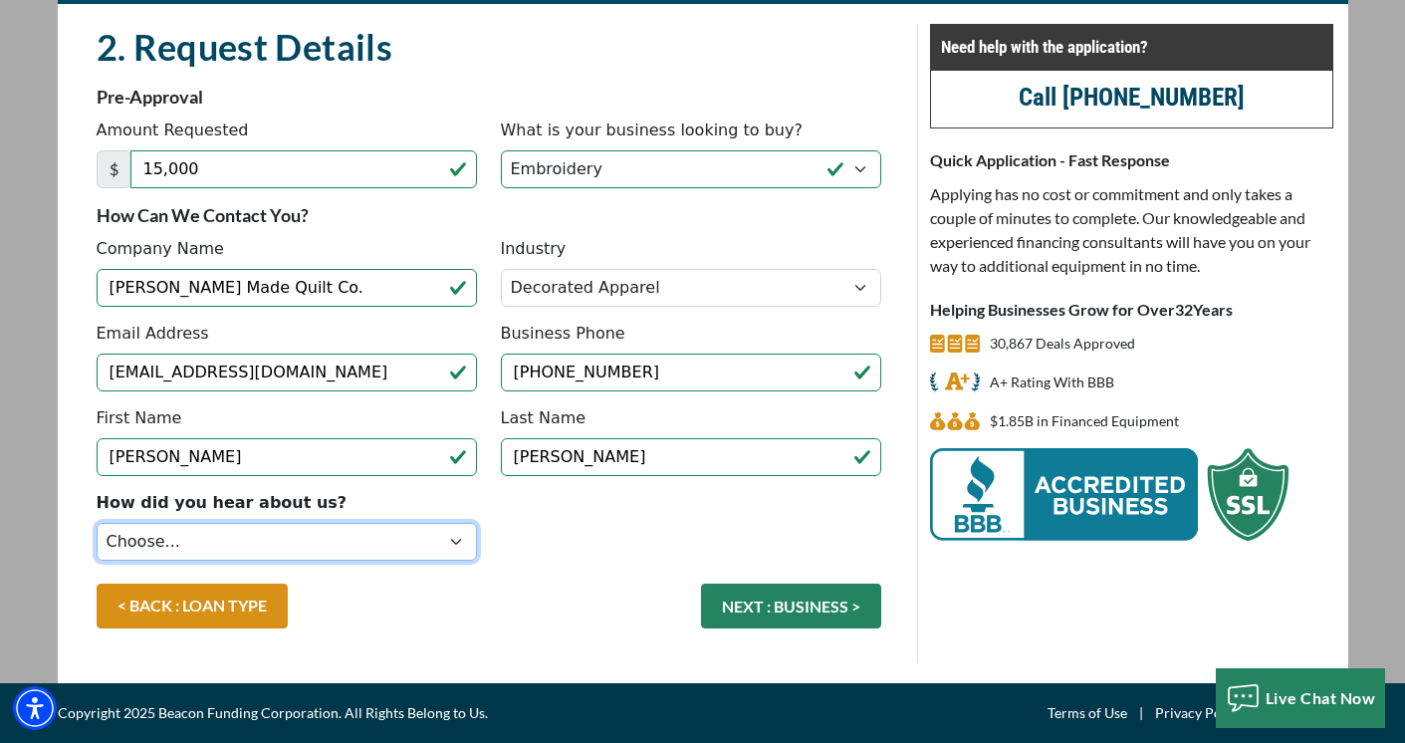
click at [396, 536] on select "Choose... Internet Search Vendor Referral Word of Mouth Client Referral Email E…" at bounding box center [287, 542] width 381 height 38
select select "9"
click at [97, 523] on select "Choose... Internet Search Vendor Referral Word of Mouth Client Referral Email E…" at bounding box center [287, 542] width 381 height 38
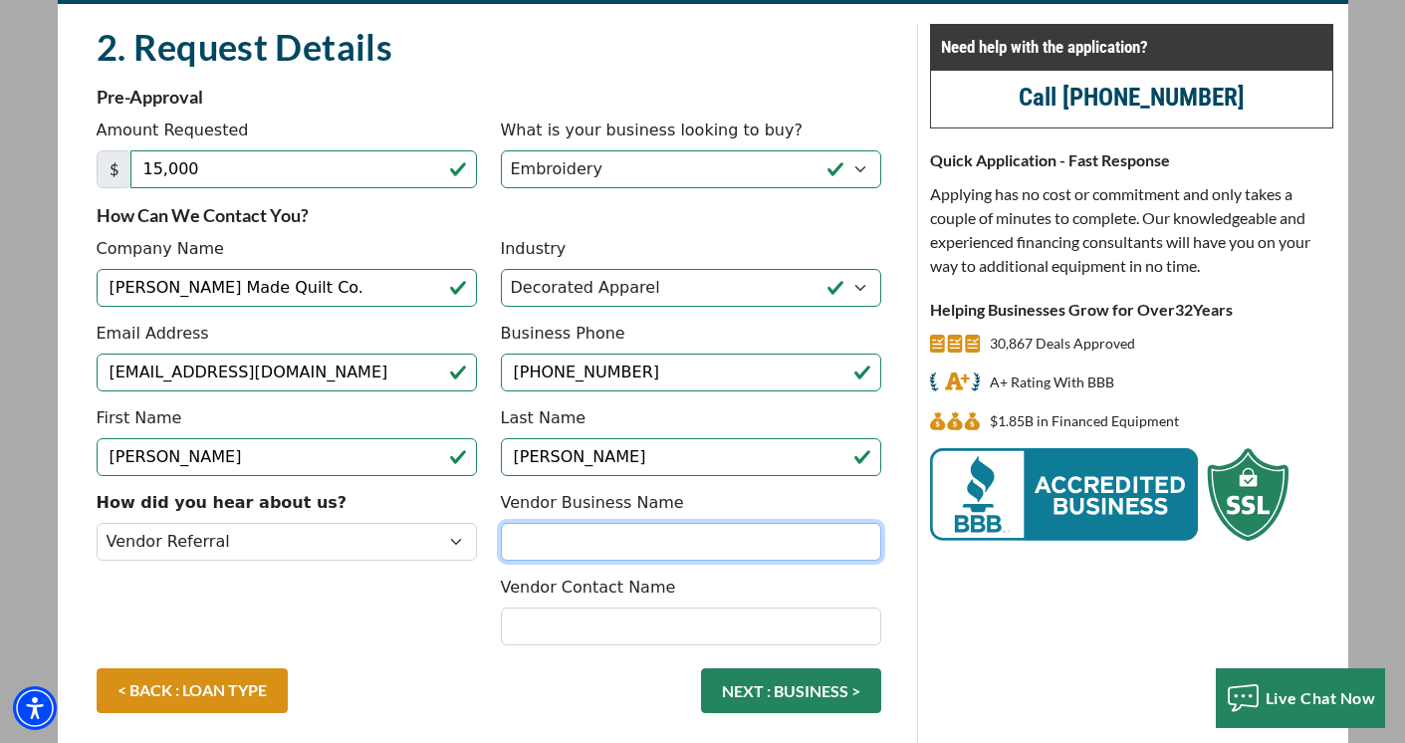
click at [611, 537] on input "Vendor Business Name" at bounding box center [691, 542] width 381 height 38
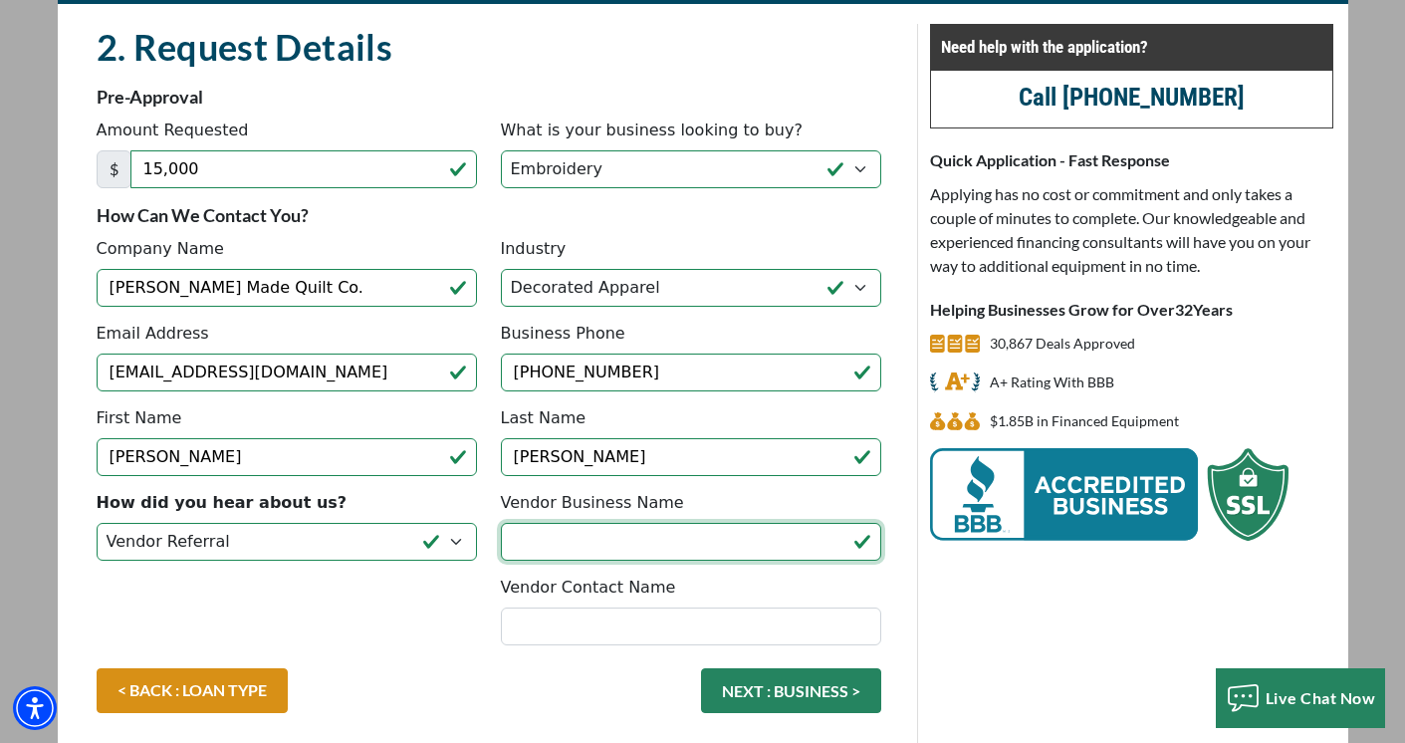
paste input "Embroidery Legacy"
type input "Embroidery Legacy"
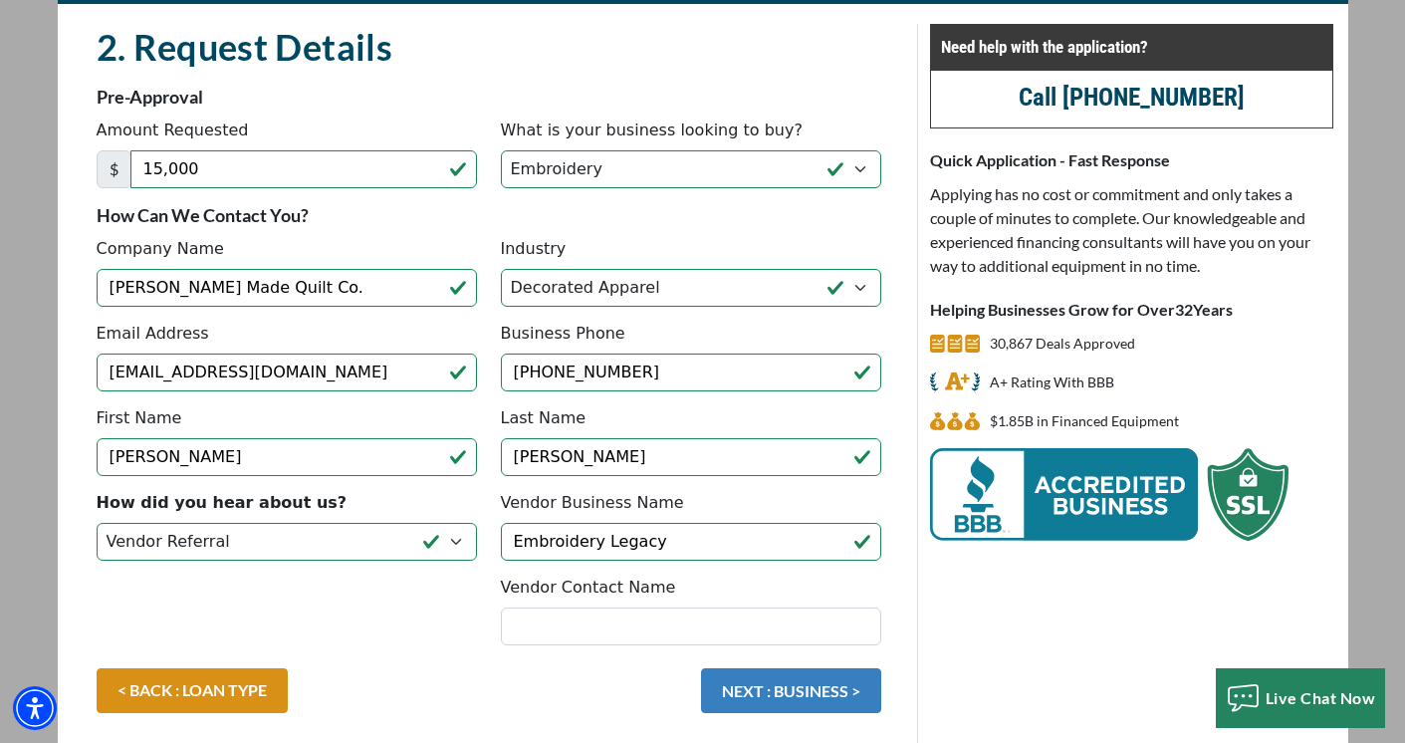
click at [788, 693] on button "NEXT : BUSINESS >" at bounding box center [791, 690] width 180 height 45
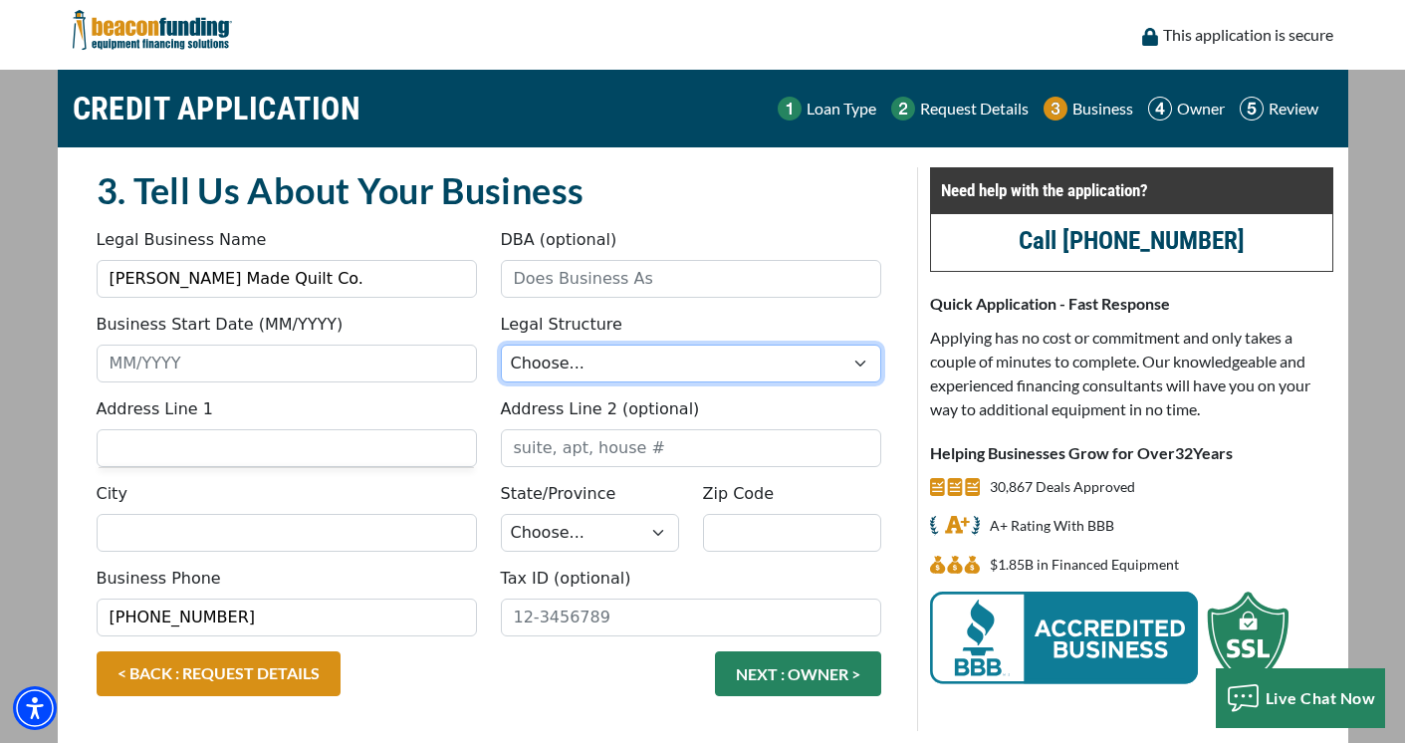
click at [572, 365] on select "Choose... Corporation LLC LLP Municipality Non-Profit Partnership Proprietorship" at bounding box center [691, 364] width 381 height 38
select select "4"
click at [501, 345] on select "Choose... Corporation LLC LLP Municipality Non-Profit Partnership Proprietorship" at bounding box center [691, 364] width 381 height 38
